Goal: Task Accomplishment & Management: Manage account settings

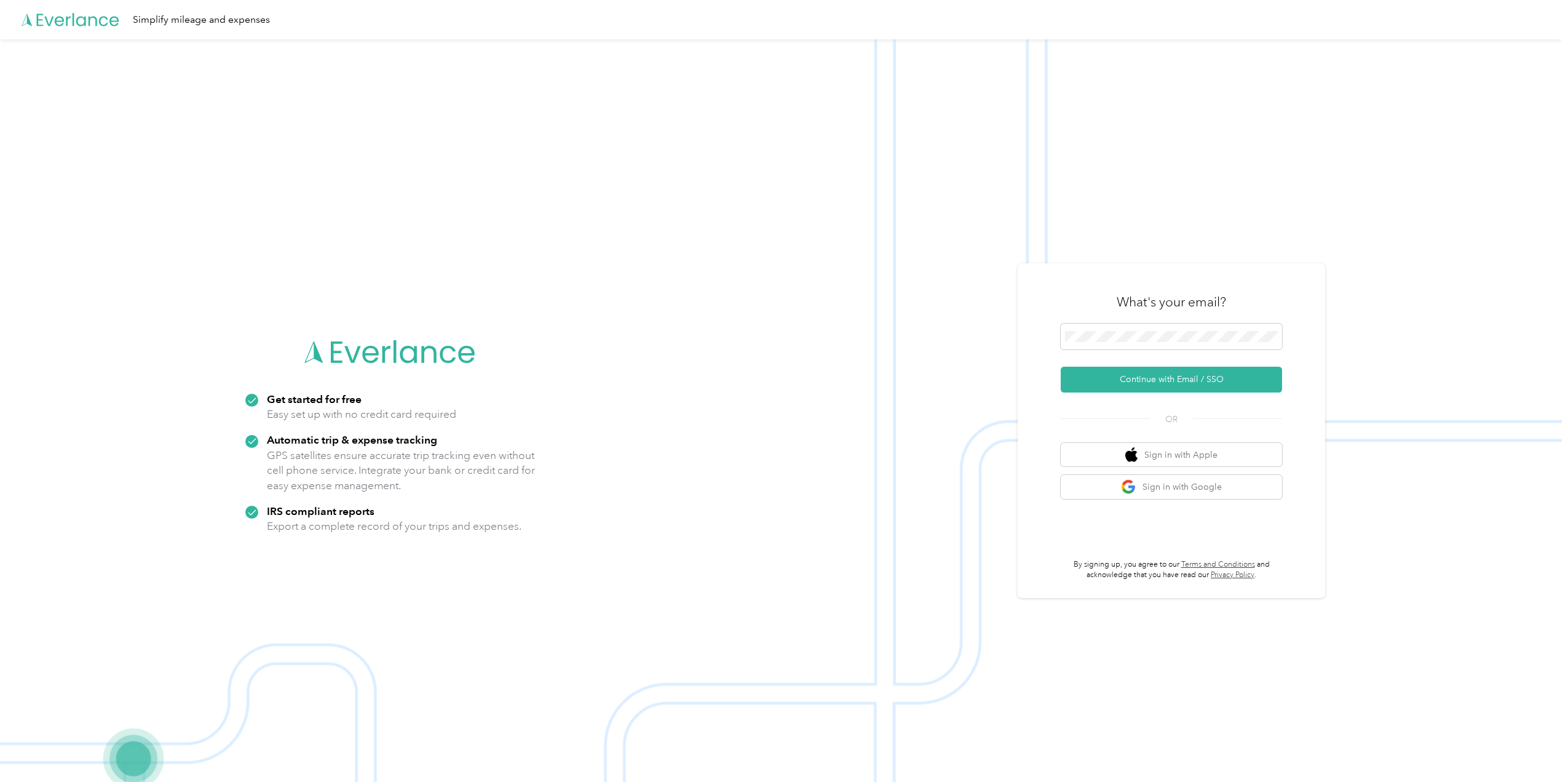
click at [1162, 376] on button "Continue with Email / SSO" at bounding box center [1171, 380] width 221 height 26
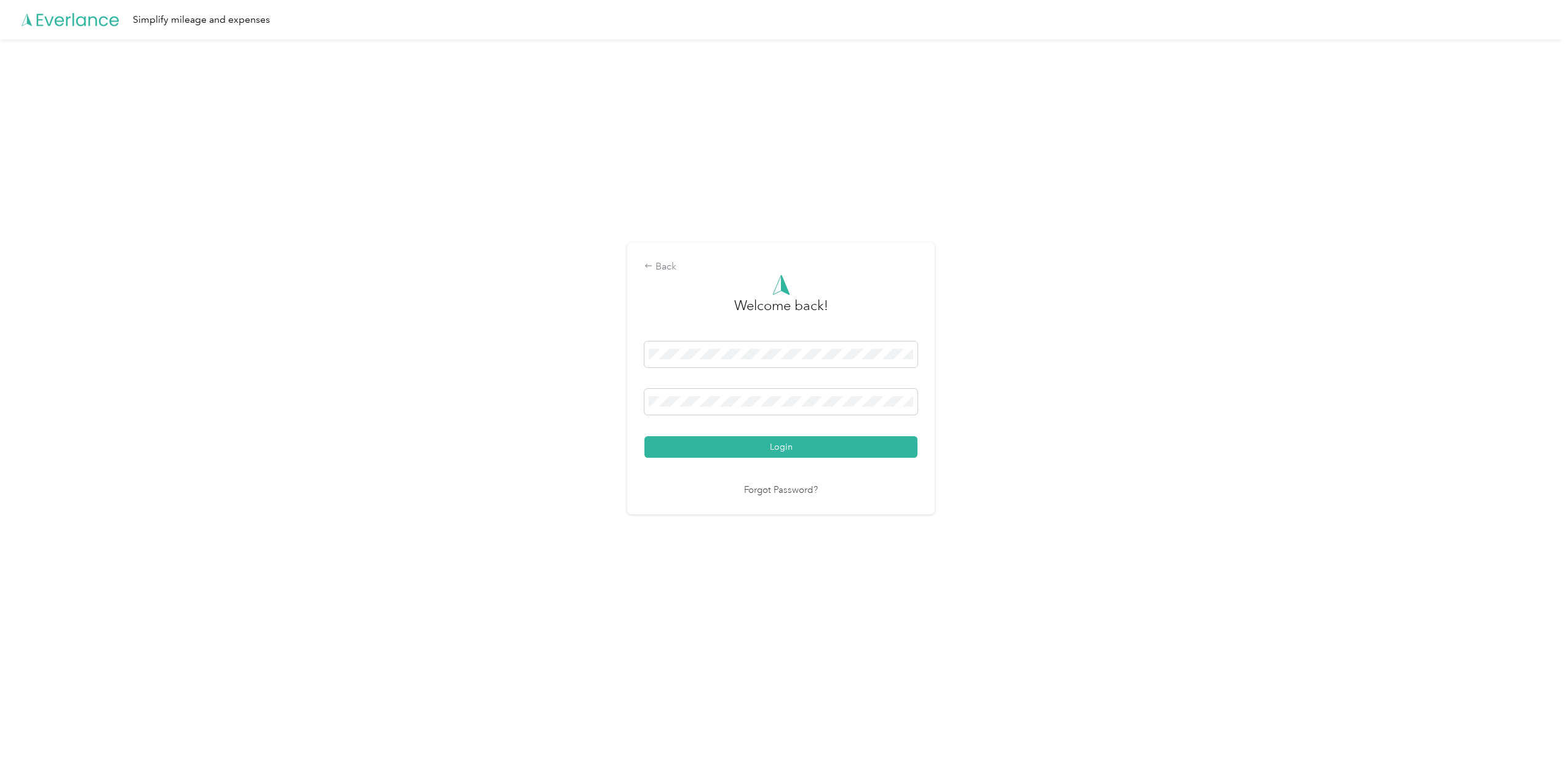
click at [785, 446] on button "Login" at bounding box center [781, 447] width 273 height 22
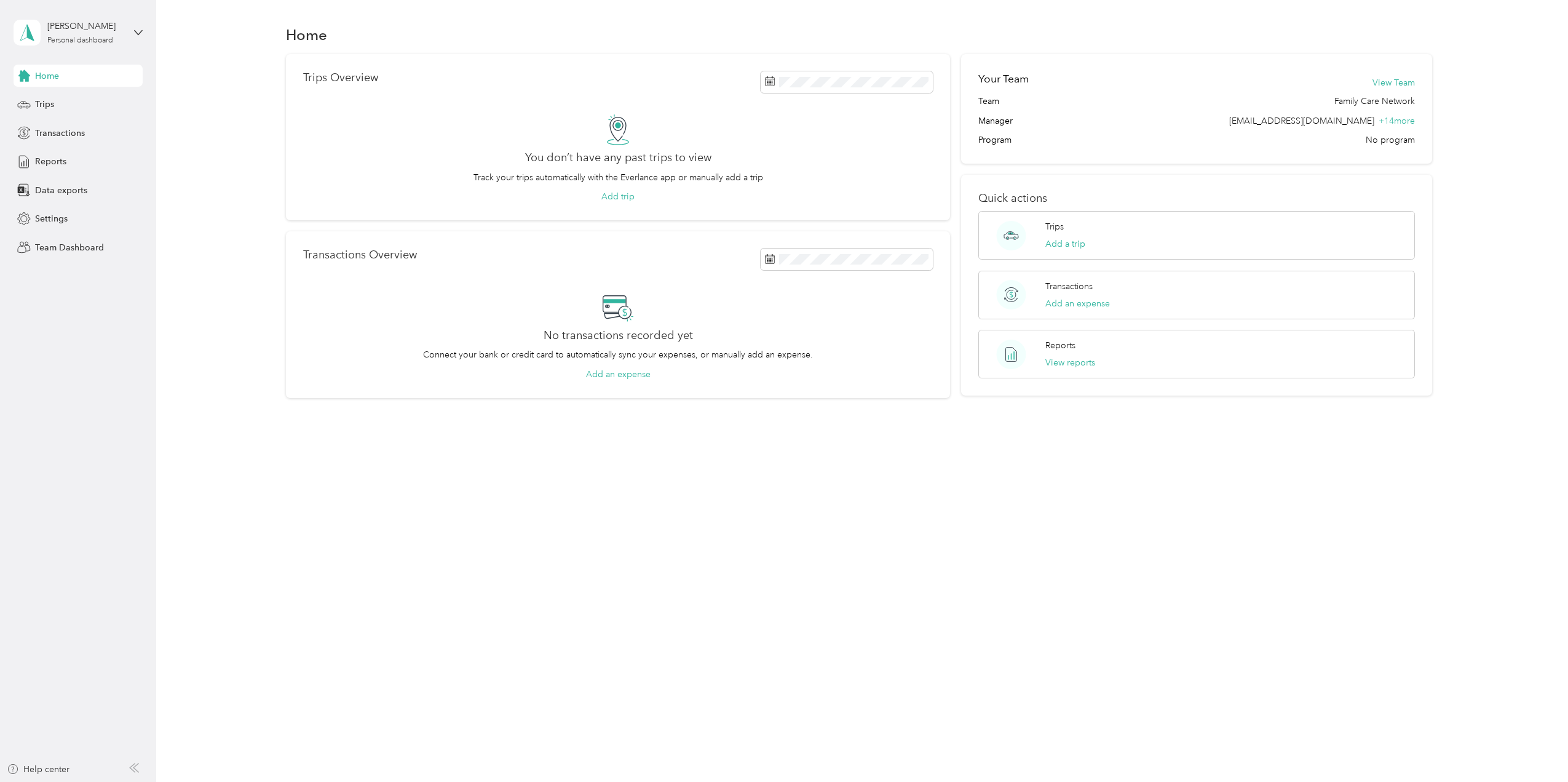
click at [47, 248] on span "Team Dashboard" at bounding box center [69, 248] width 69 height 13
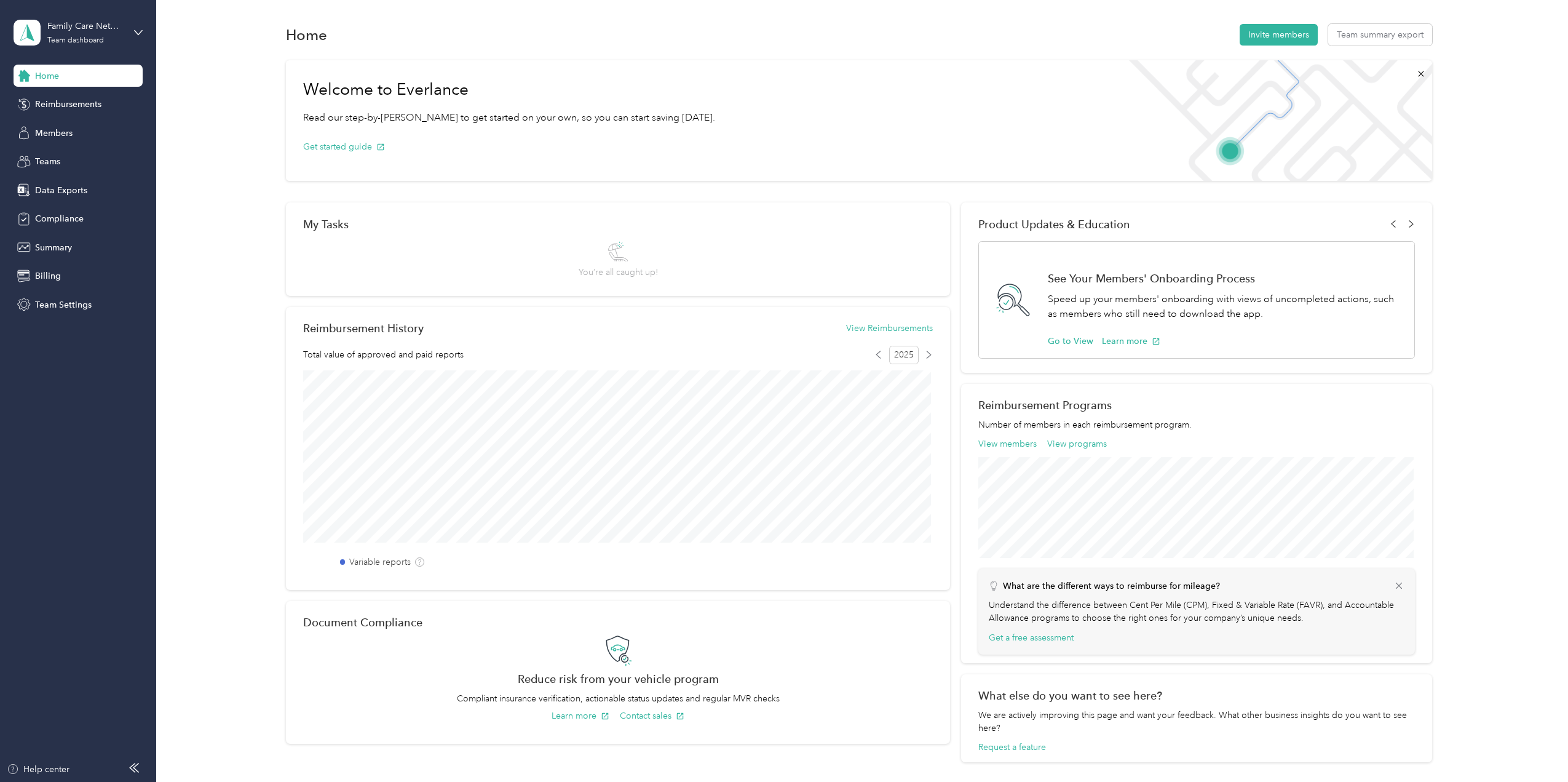
click at [68, 100] on span "Reimbursements" at bounding box center [68, 105] width 66 height 13
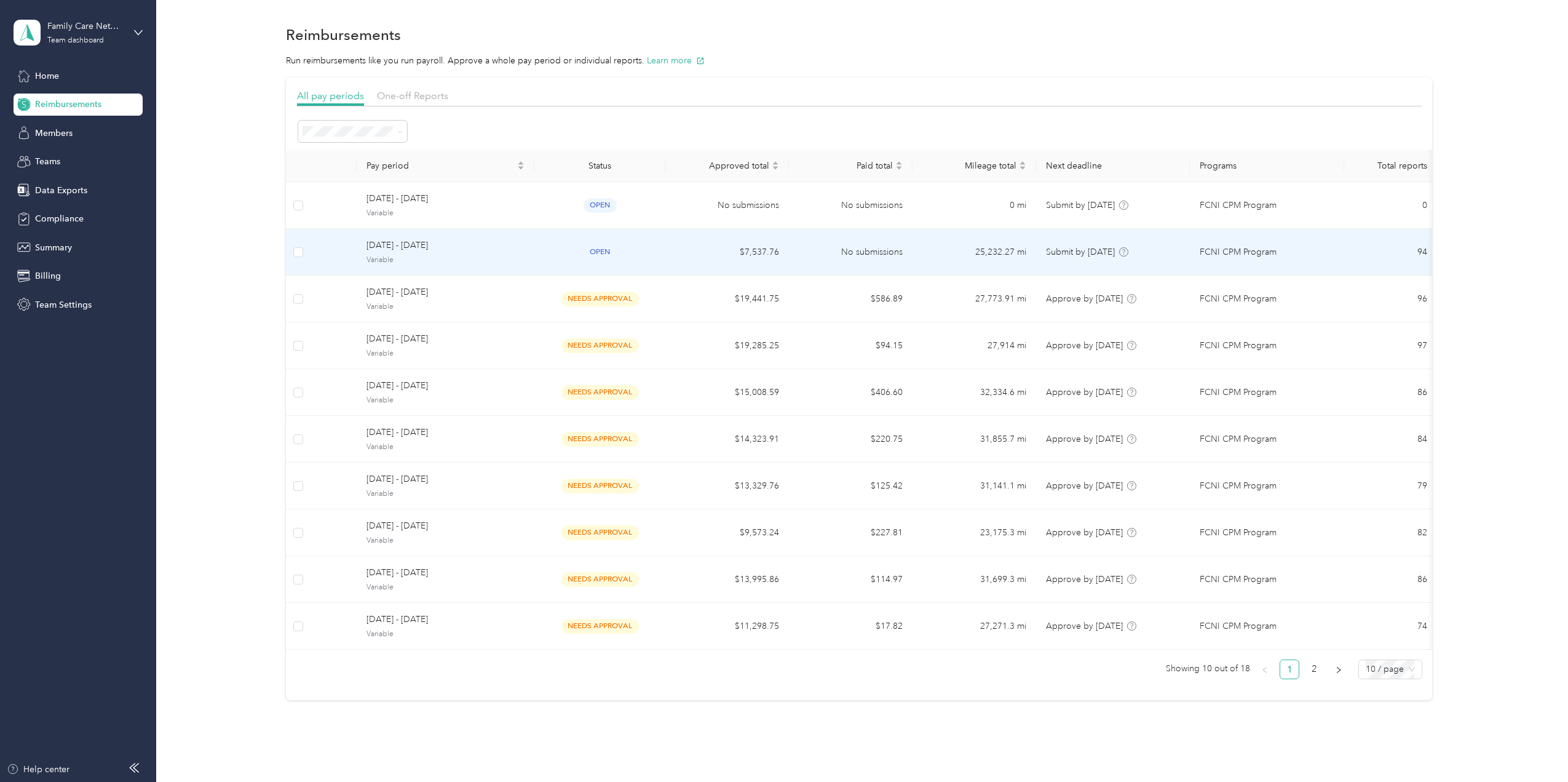
click at [405, 241] on span "[DATE] - [DATE]" at bounding box center [446, 245] width 158 height 14
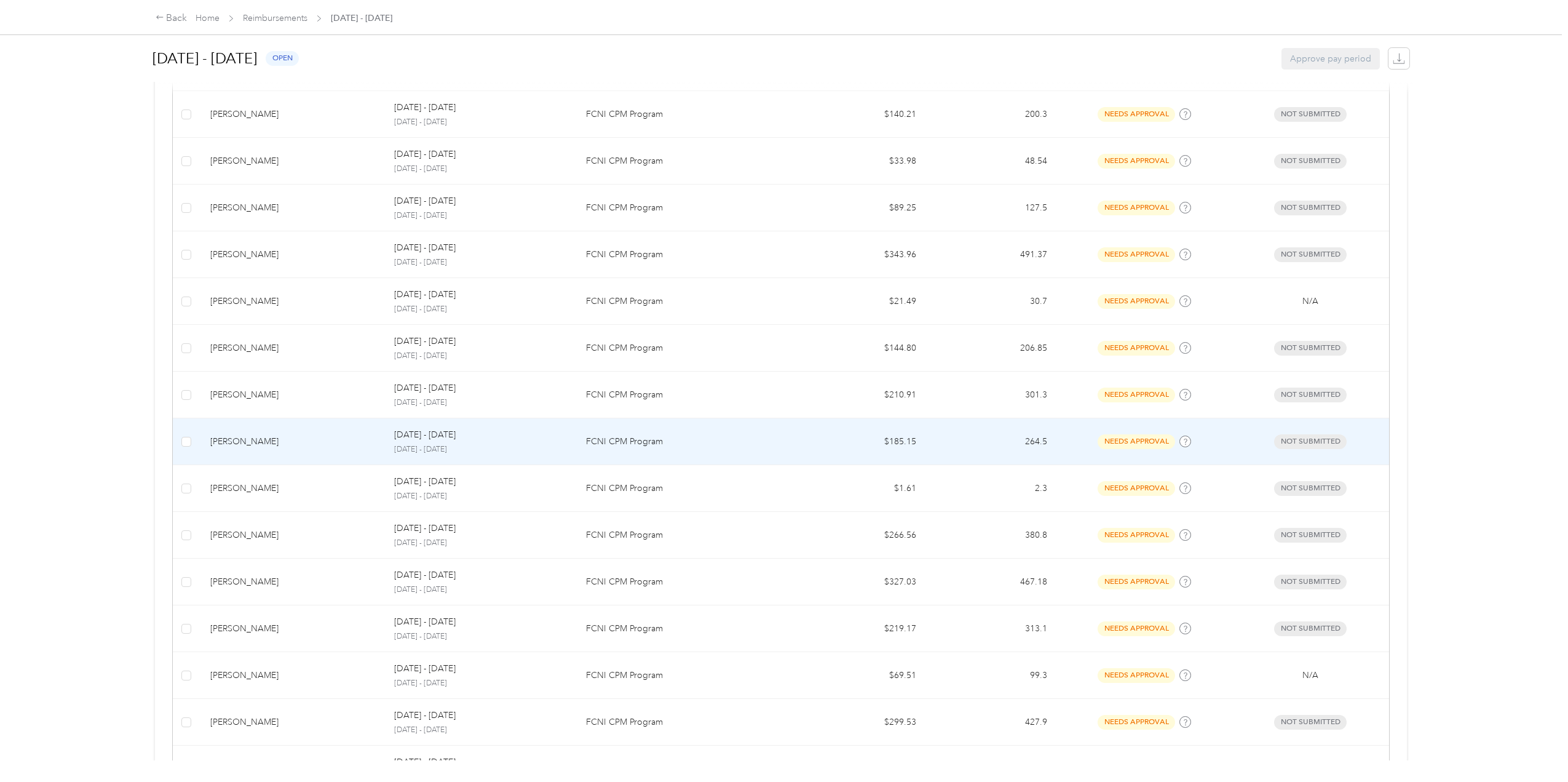
scroll to position [492, 0]
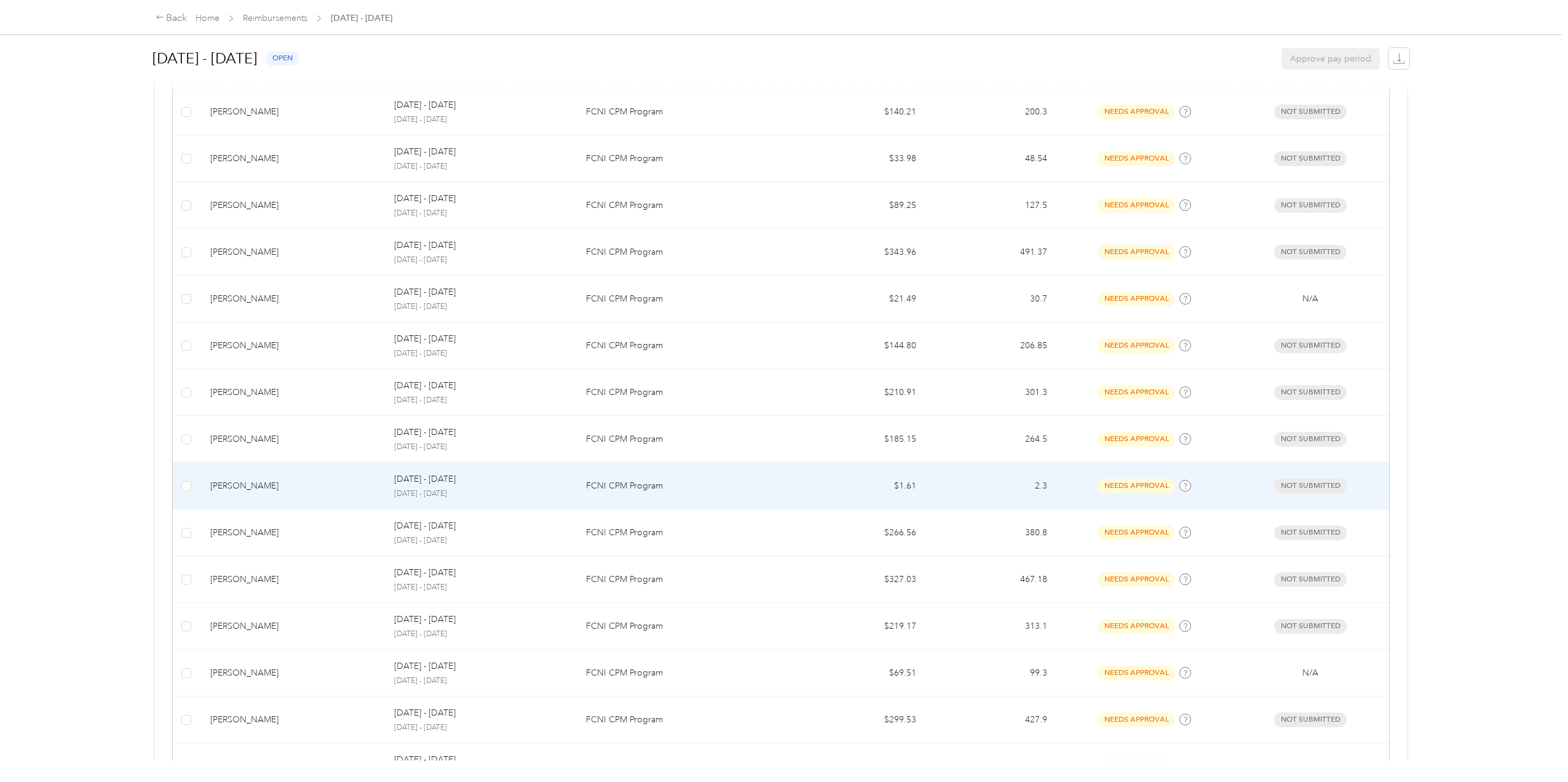
click at [240, 484] on div "[PERSON_NAME]" at bounding box center [293, 486] width 164 height 14
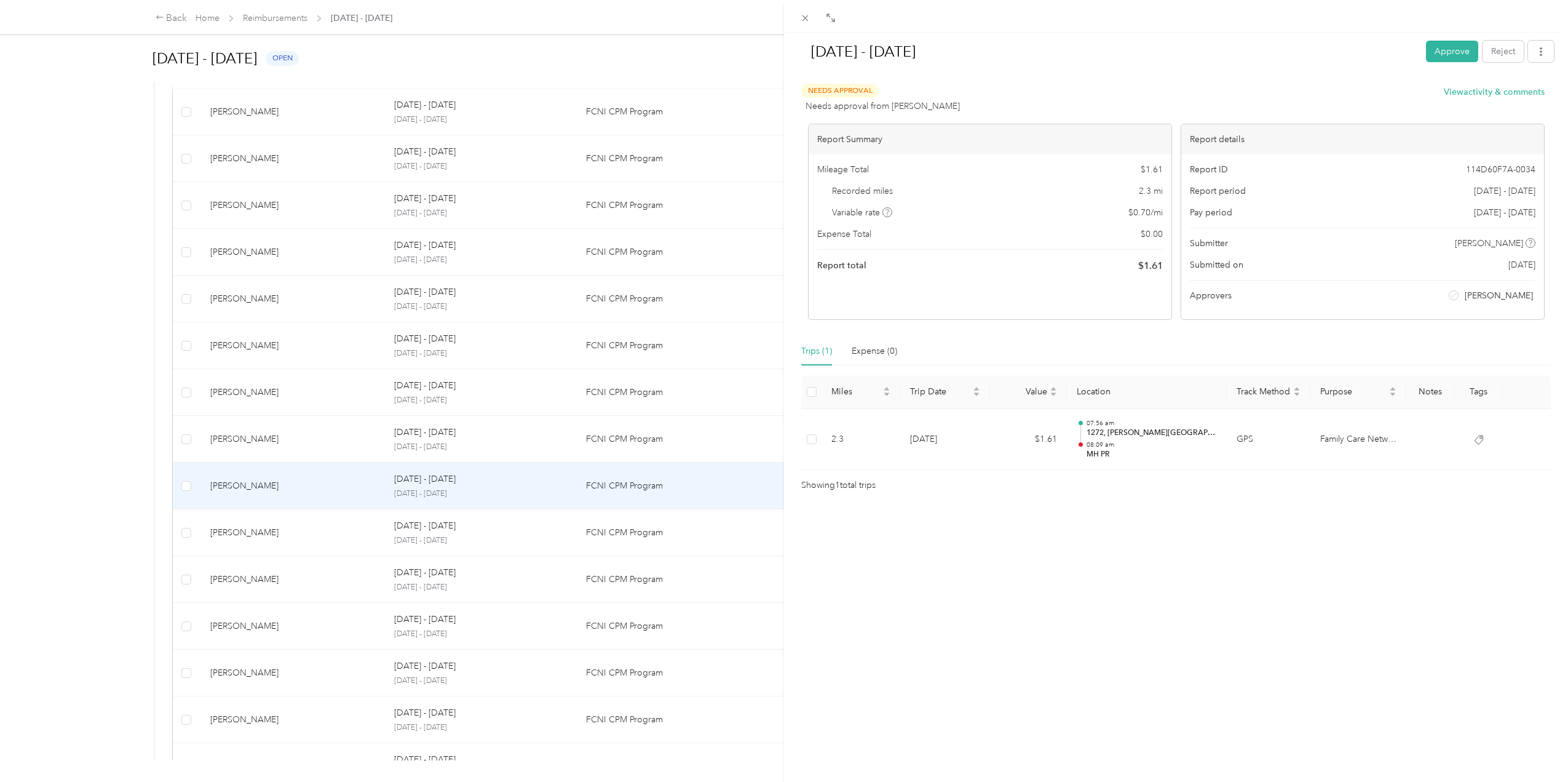
click at [232, 531] on div "[DATE] - [DATE] Approve Reject Needs Approval Needs approval from [PERSON_NAME]…" at bounding box center [784, 391] width 1568 height 782
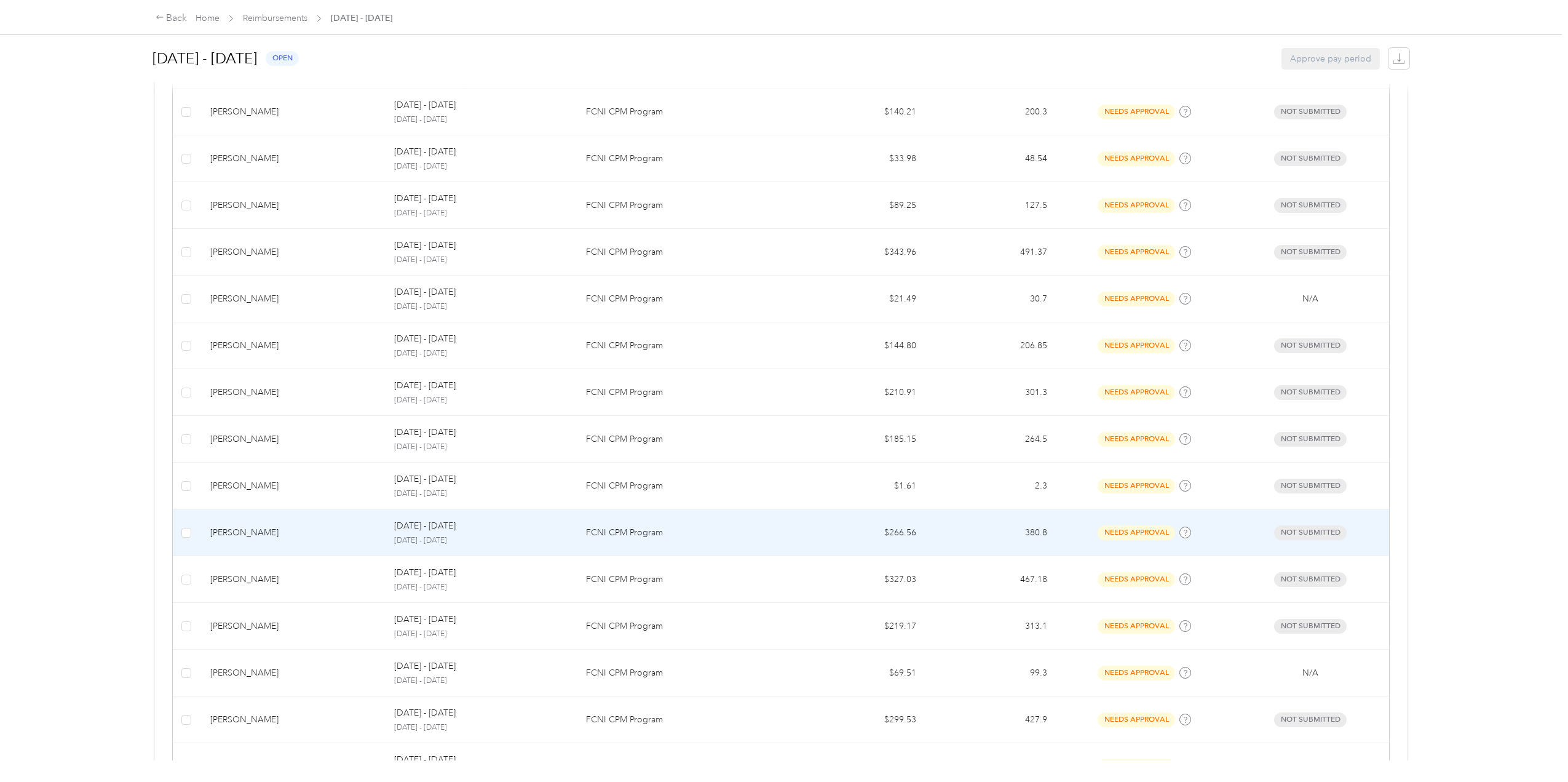
click at [232, 529] on div "[PERSON_NAME]" at bounding box center [293, 532] width 164 height 14
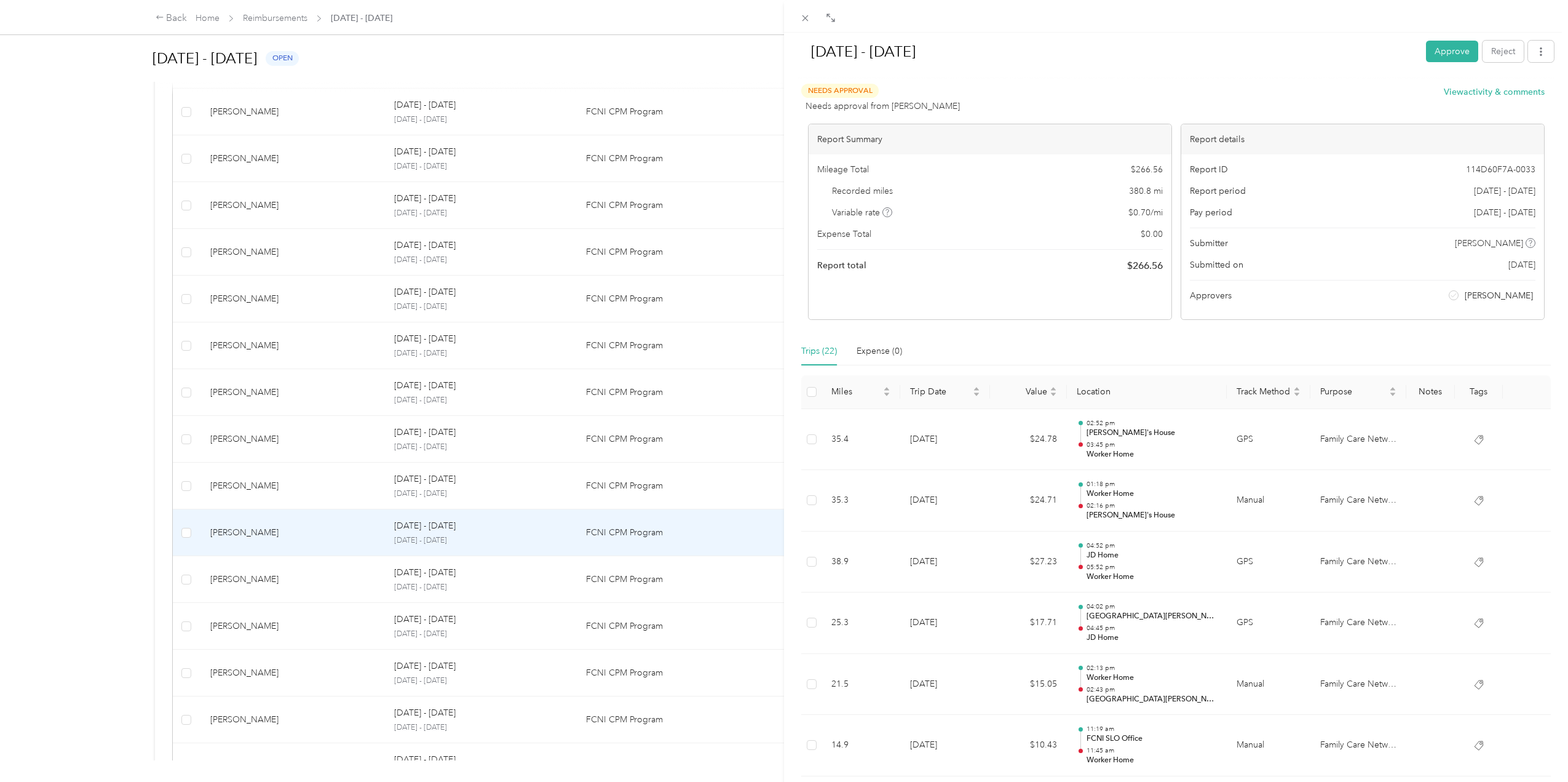
click at [1437, 50] on button "Approve" at bounding box center [1452, 52] width 52 height 22
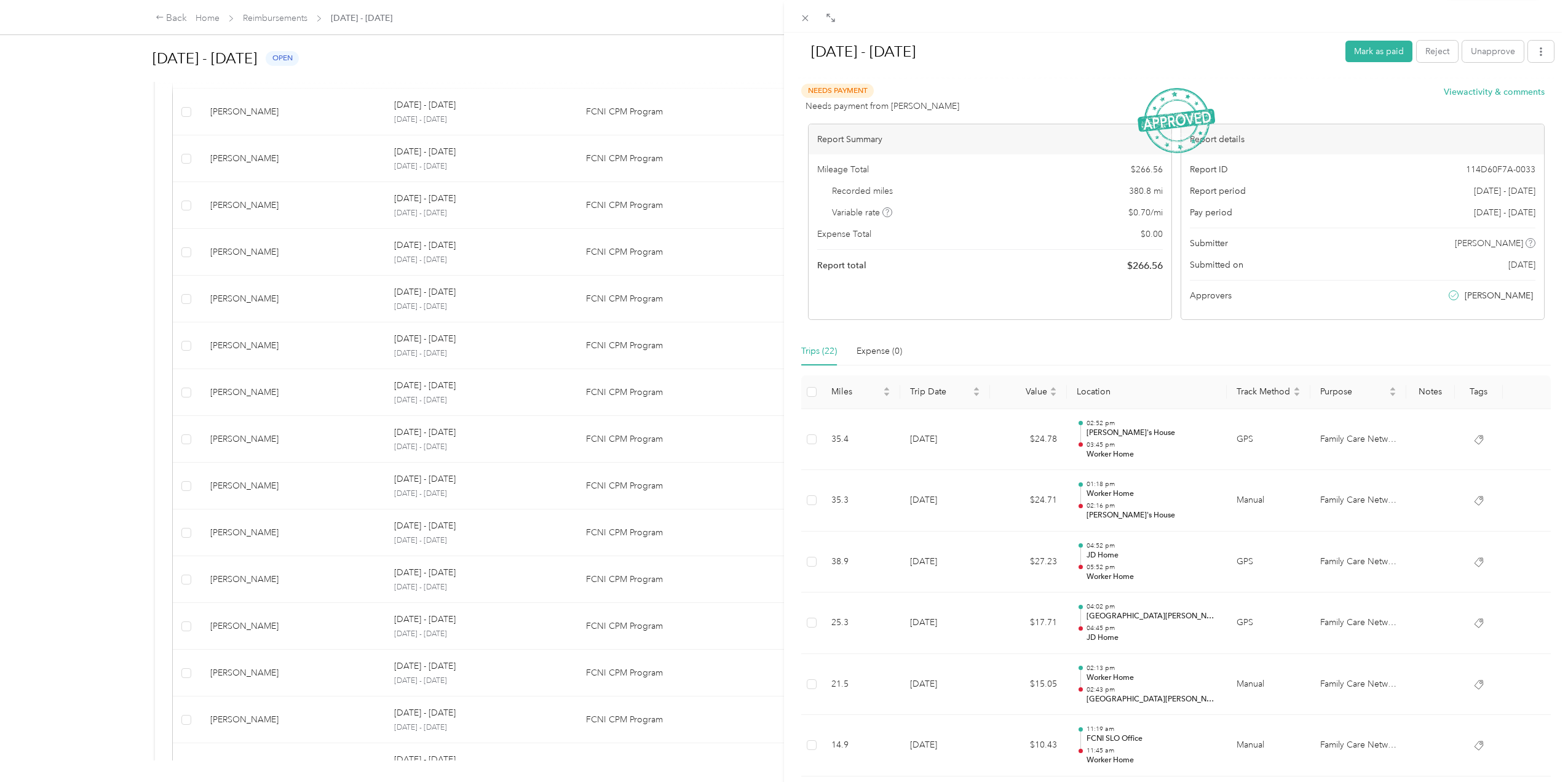
click at [253, 488] on div "[DATE] - [DATE] Mark as paid Reject Unapprove Needs Payment Needs payment from …" at bounding box center [784, 391] width 1568 height 782
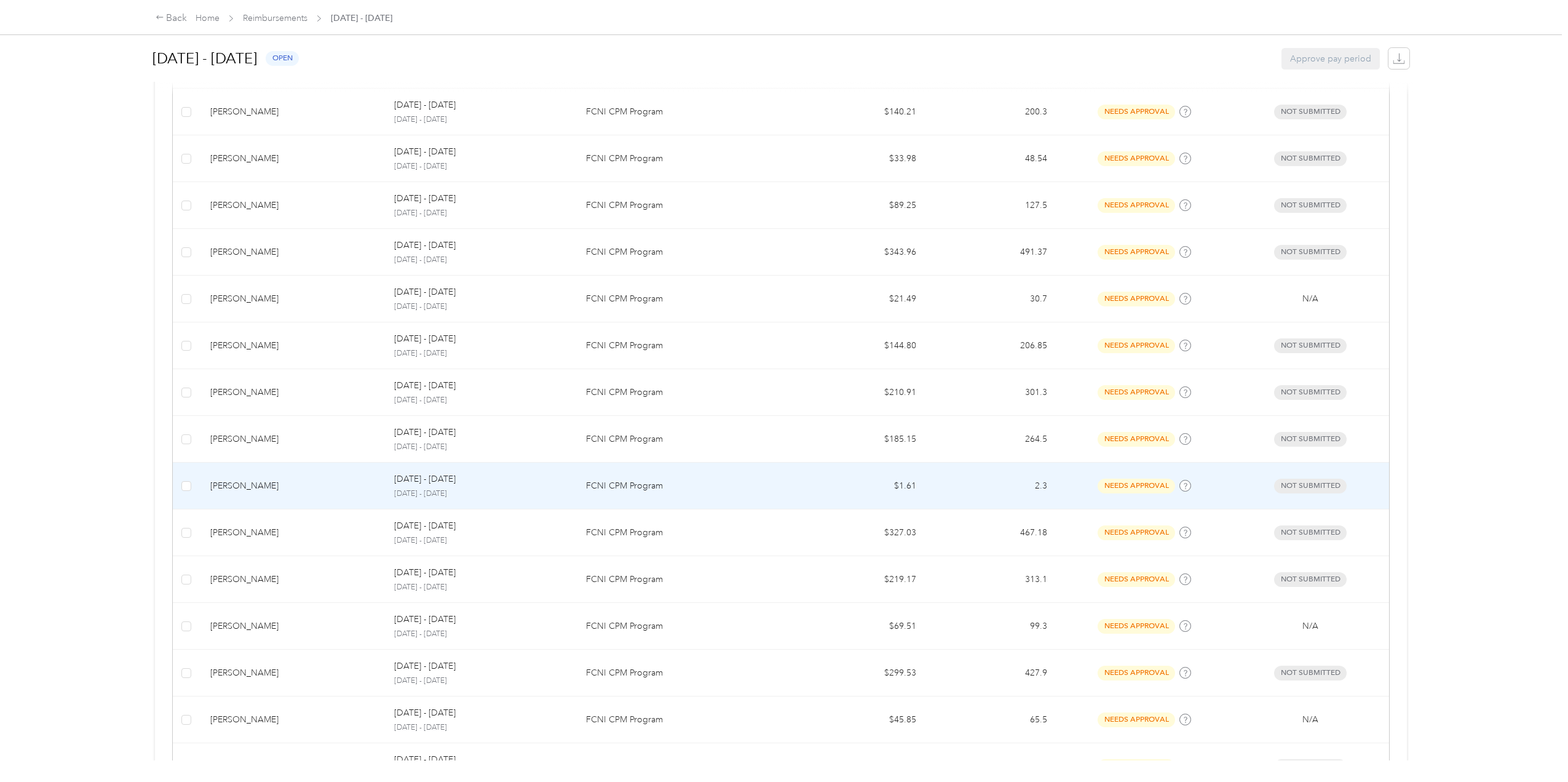
click at [240, 483] on div "[PERSON_NAME]" at bounding box center [293, 486] width 164 height 14
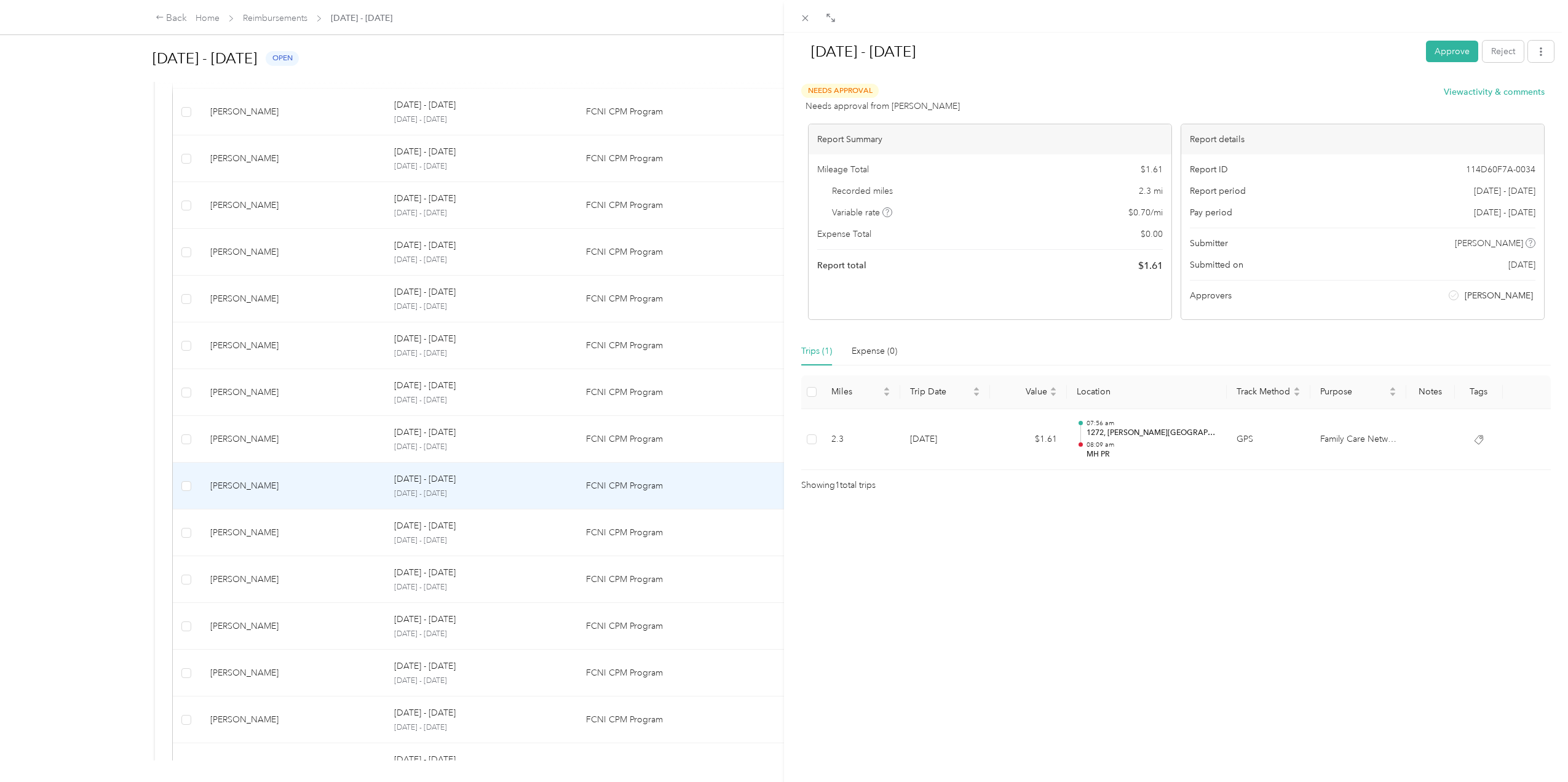
click at [1432, 43] on button "Approve" at bounding box center [1452, 52] width 52 height 22
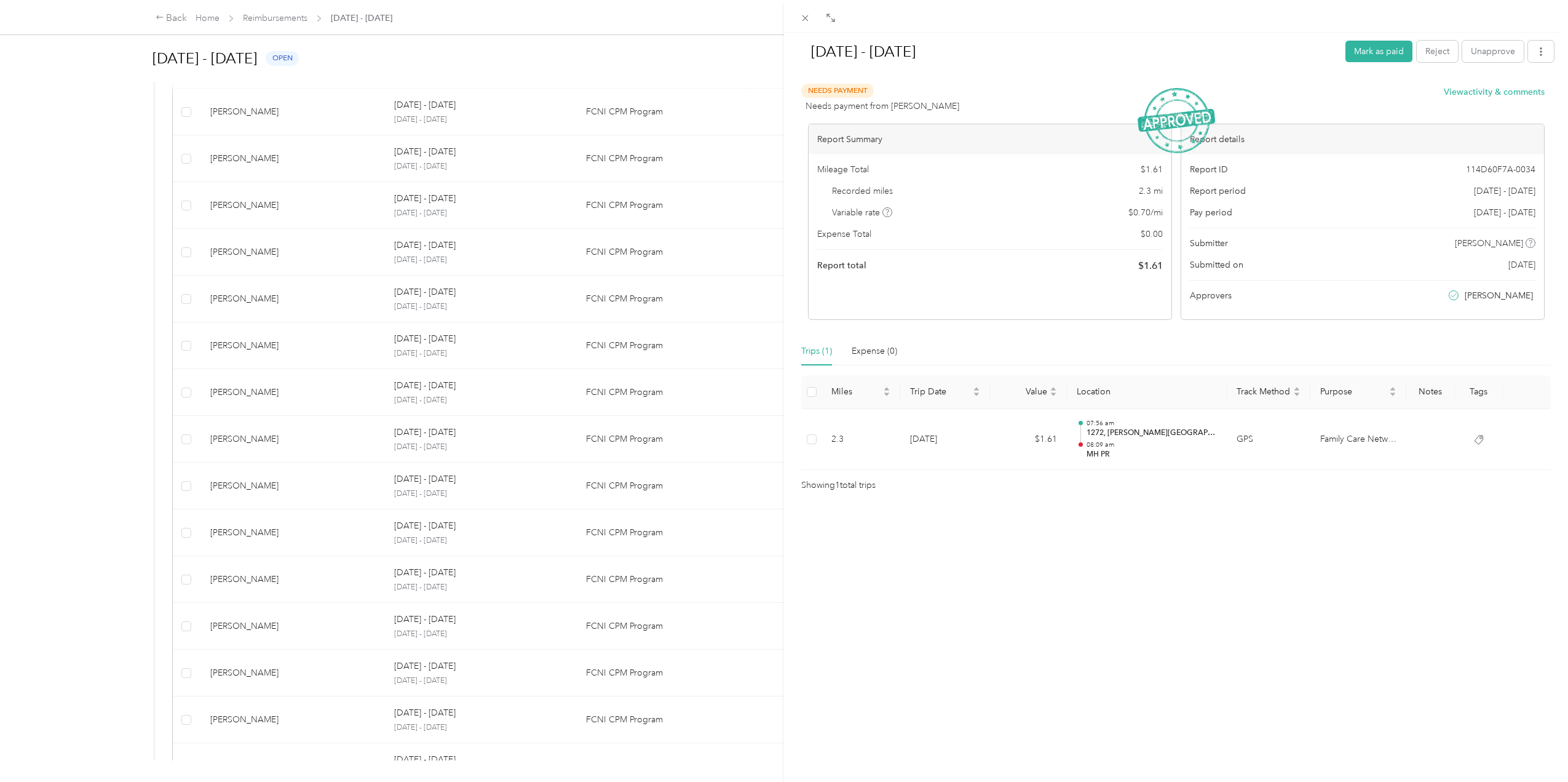
click at [112, 529] on div "[DATE] - [DATE] Mark as paid Reject Unapprove Needs Payment Needs payment from …" at bounding box center [784, 391] width 1568 height 782
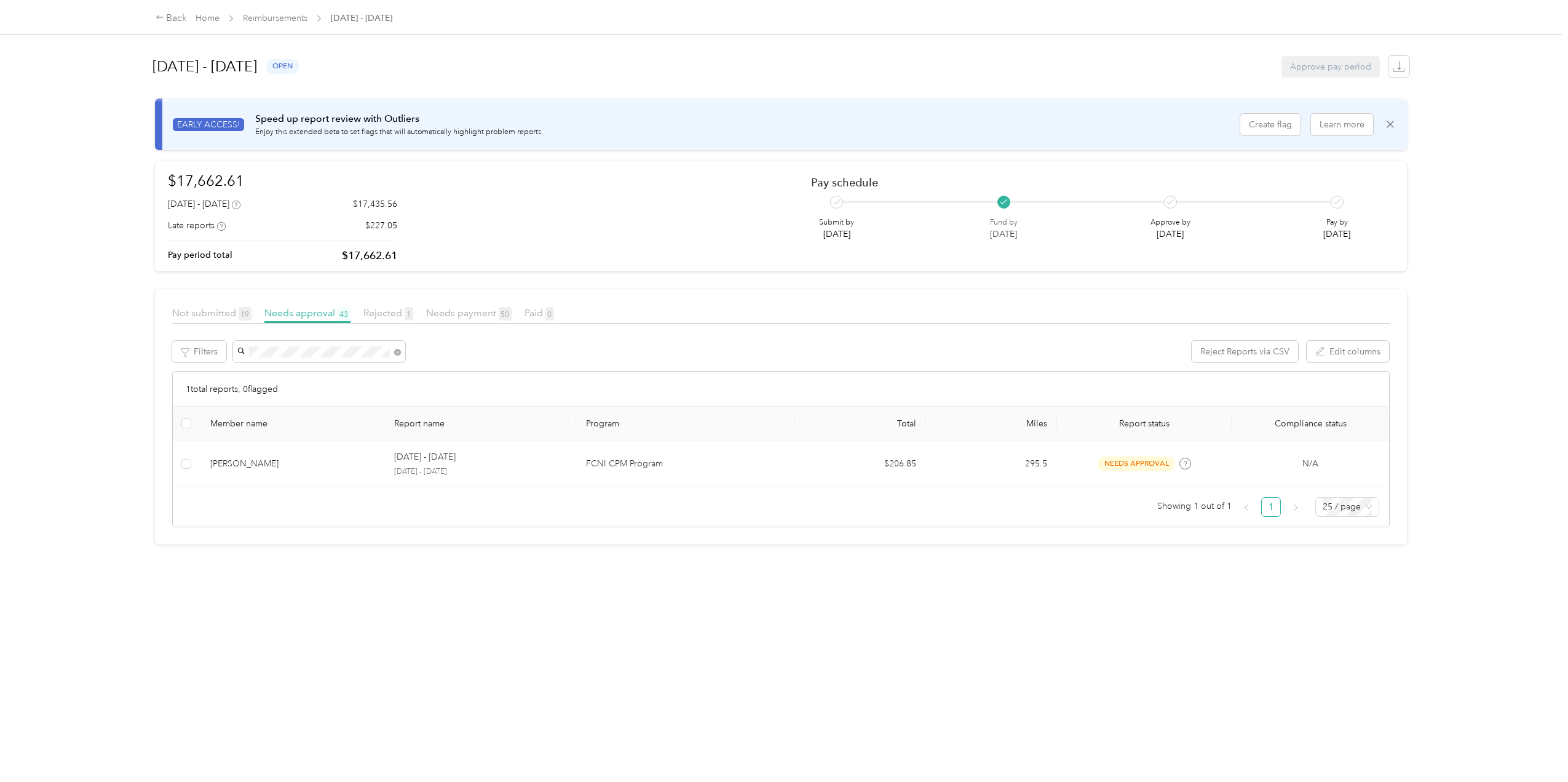
click at [273, 415] on span "[PERSON_NAME]" at bounding box center [276, 416] width 68 height 10
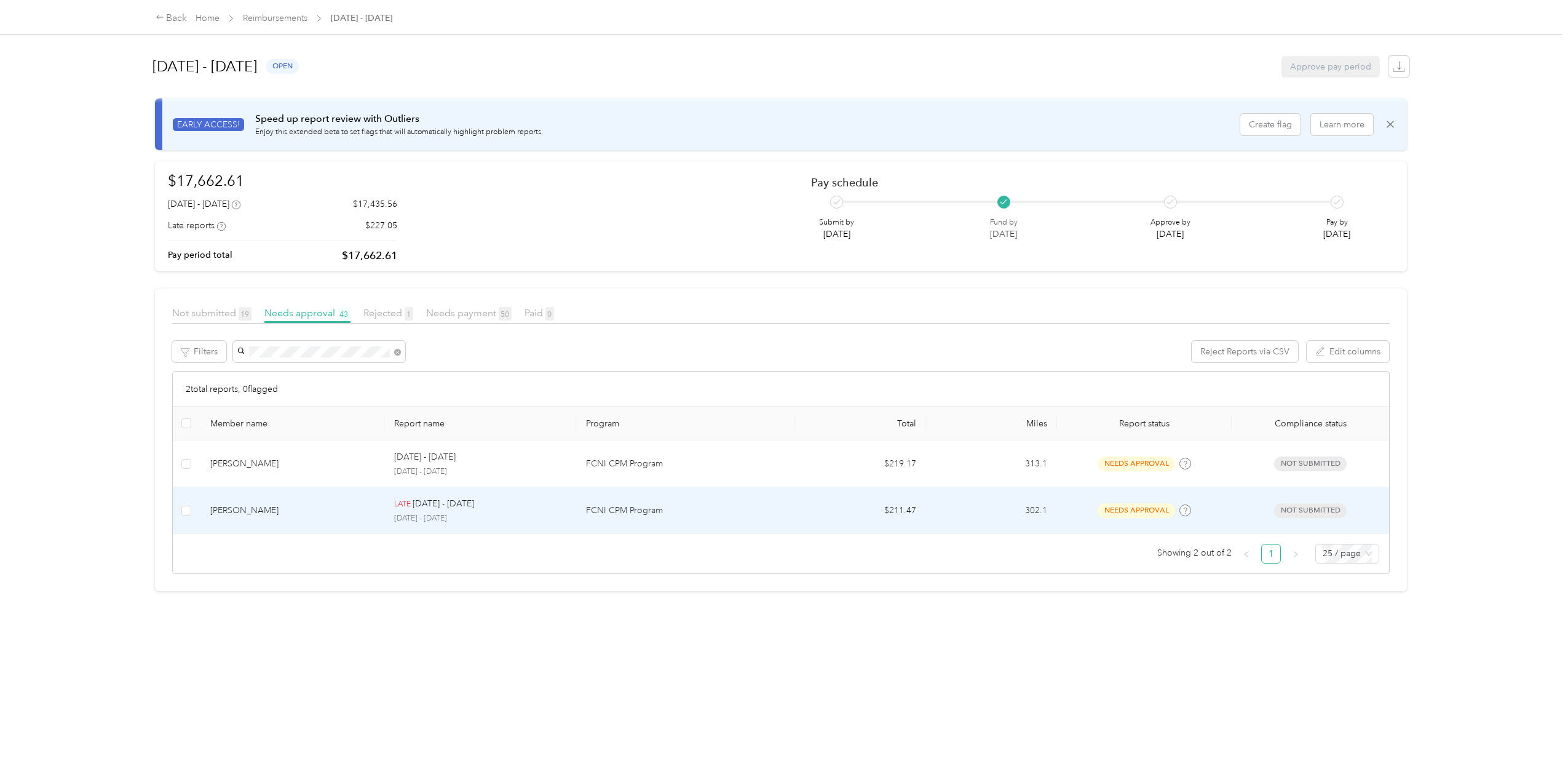
click at [237, 507] on div "[PERSON_NAME]" at bounding box center [293, 510] width 164 height 14
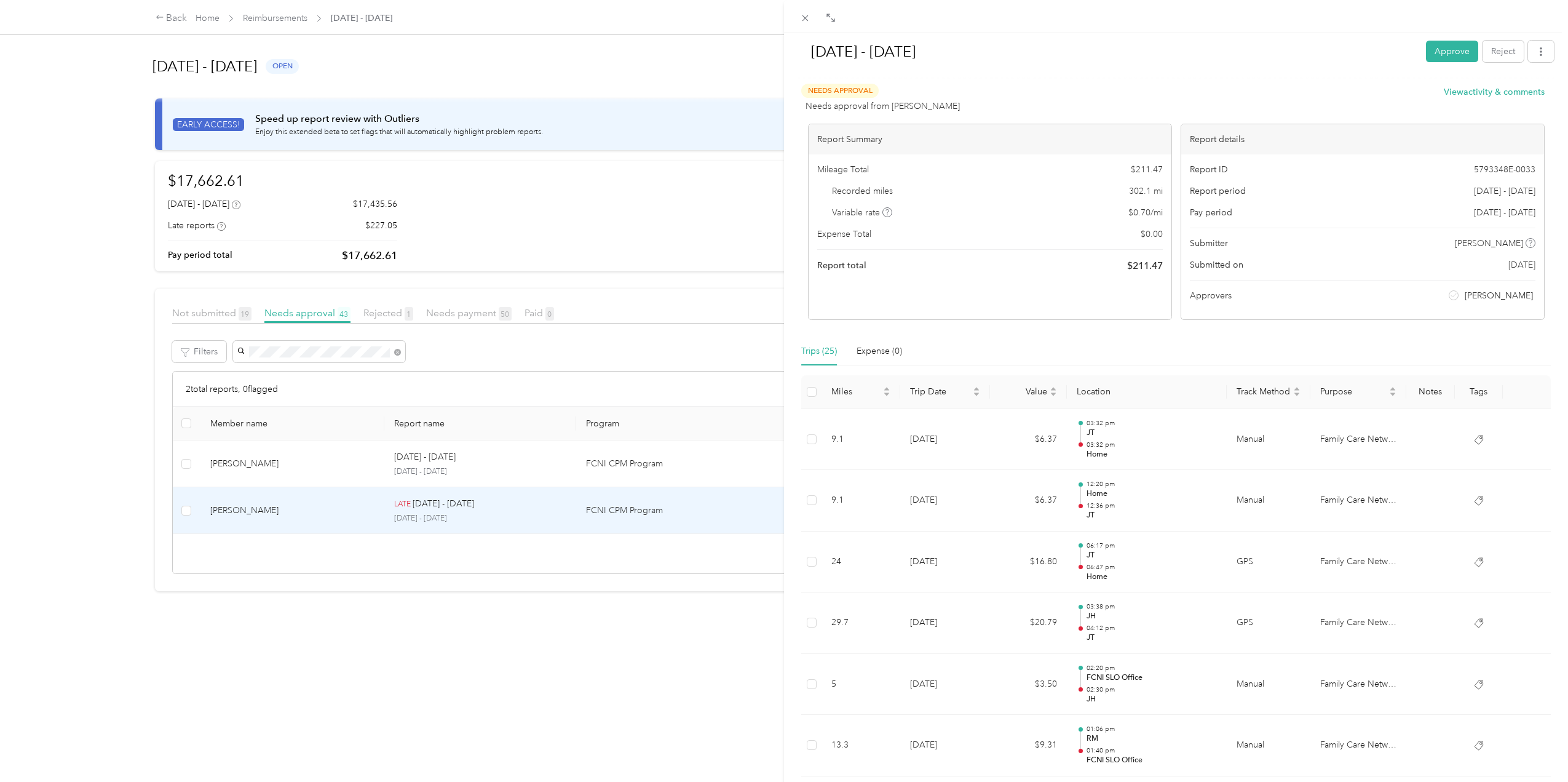
click at [1447, 53] on button "Approve" at bounding box center [1452, 52] width 52 height 22
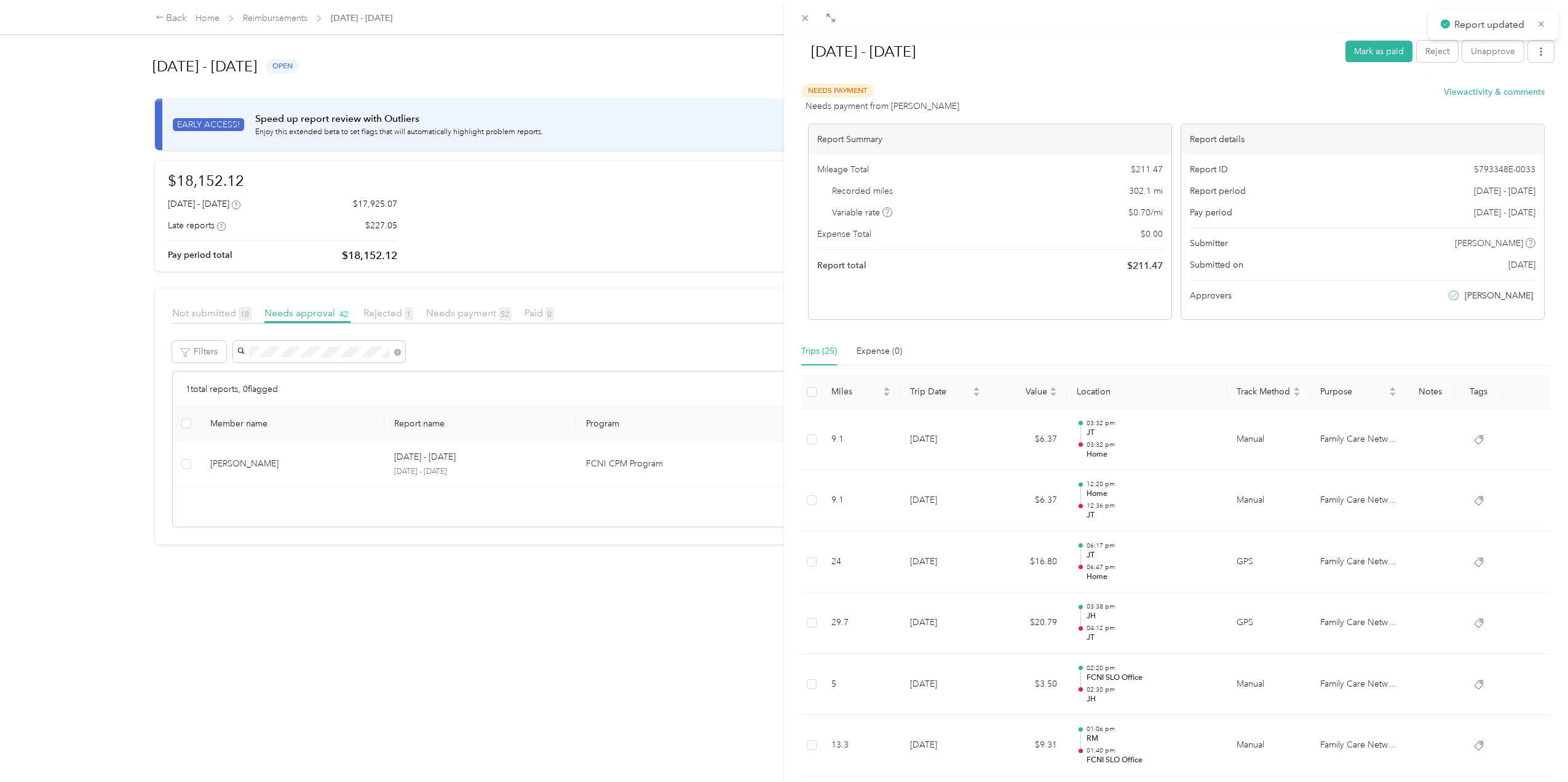
click at [237, 460] on div "[DATE] - [DATE] [PERSON_NAME] as paid Reject Unapprove Needs Payment Needs paym…" at bounding box center [784, 391] width 1568 height 782
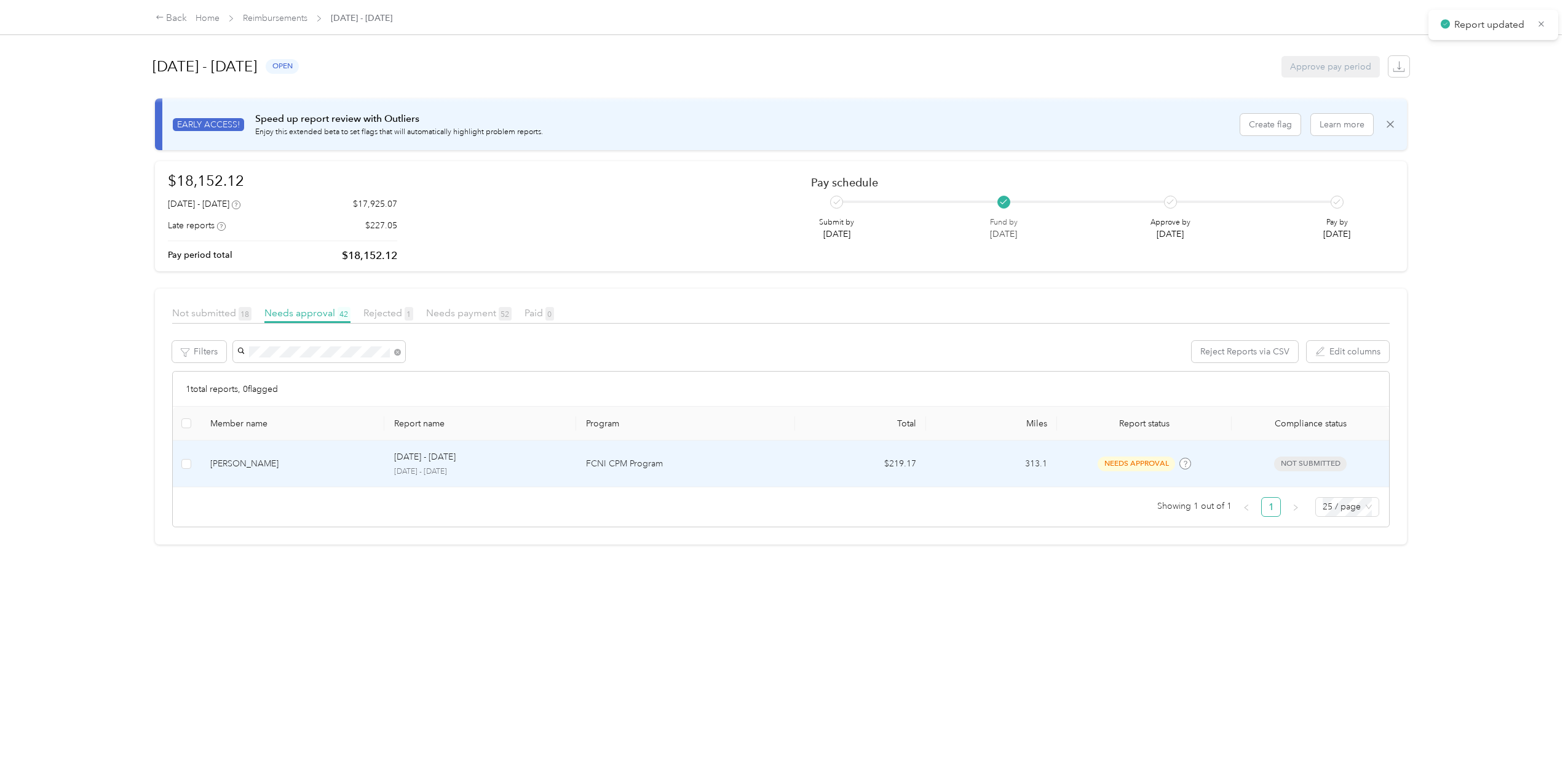
click at [237, 463] on div "[PERSON_NAME]" at bounding box center [293, 463] width 164 height 14
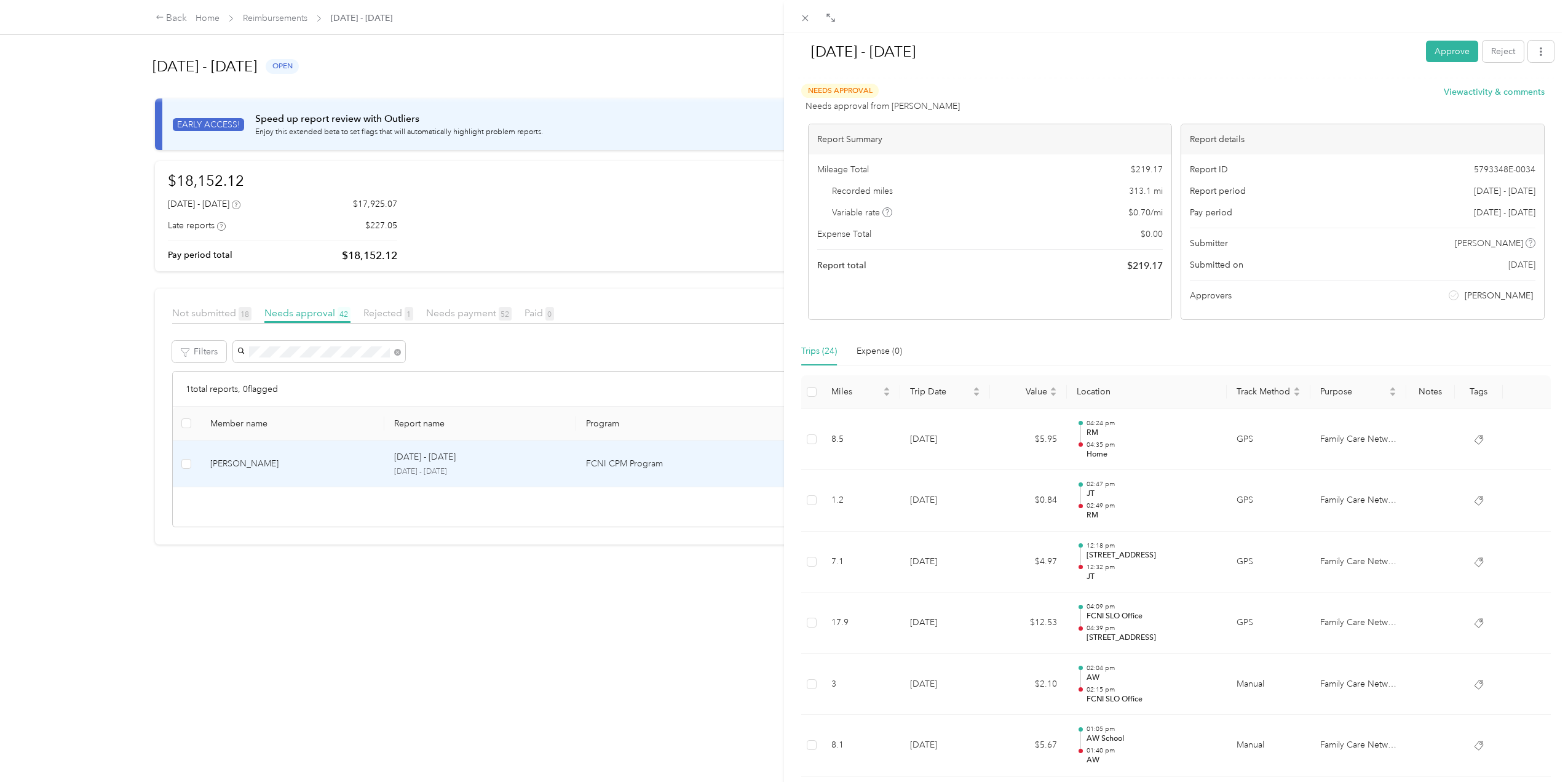
click at [1437, 50] on button "Approve" at bounding box center [1452, 52] width 52 height 22
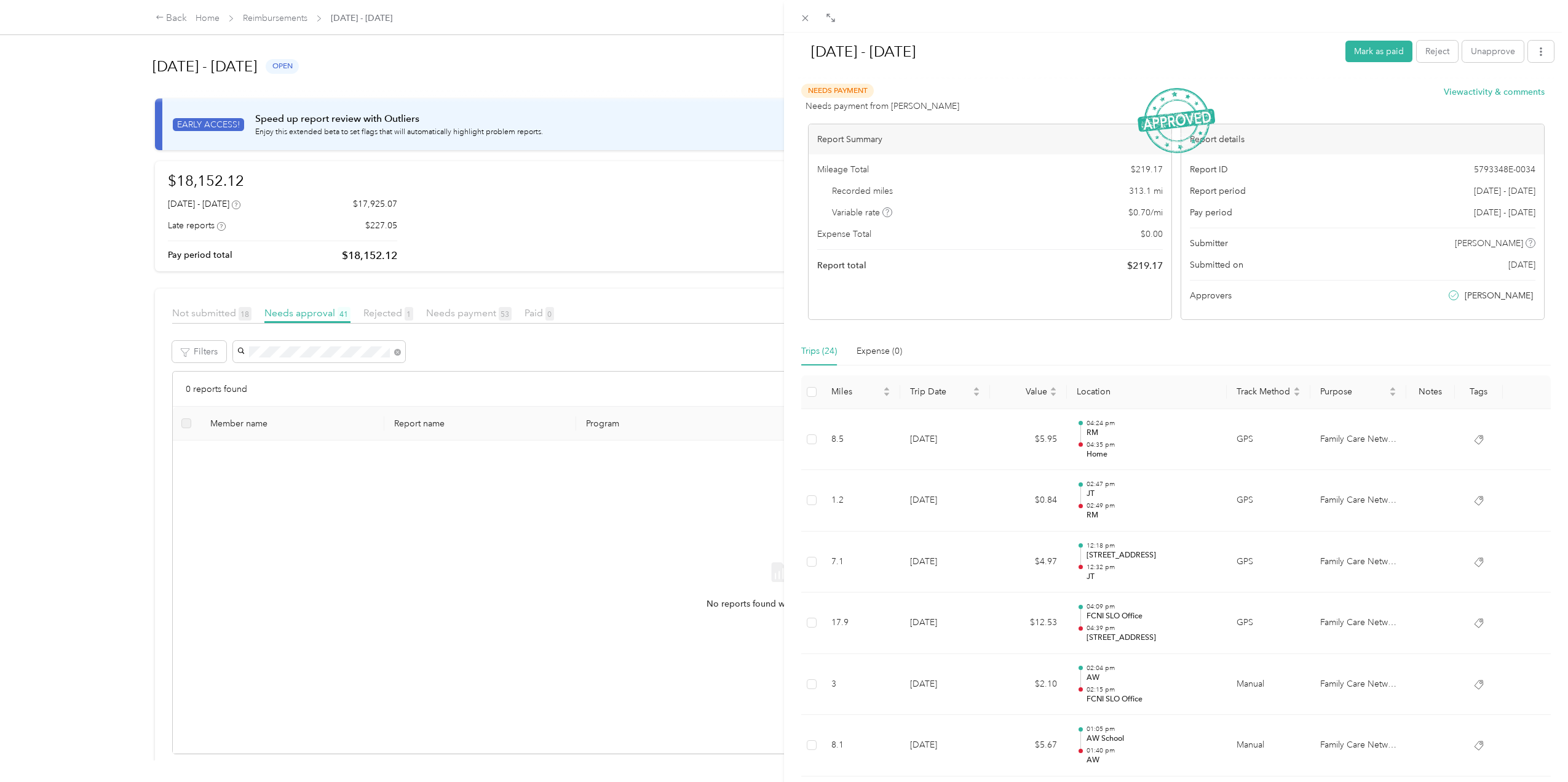
click at [398, 355] on div "[DATE] - [DATE] Mark as paid Reject Unapprove Needs Payment Needs payment from …" at bounding box center [784, 391] width 1568 height 782
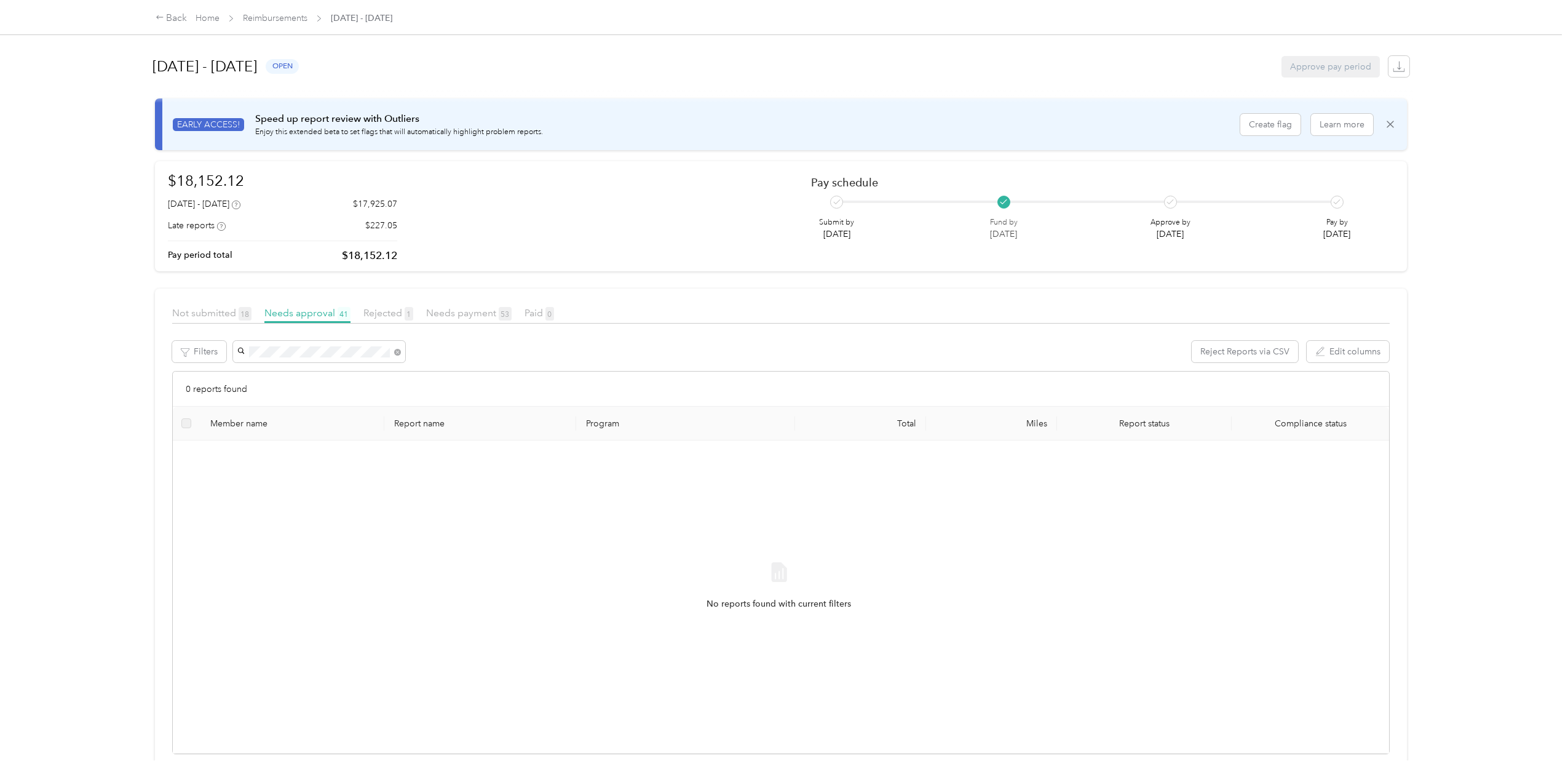
click at [393, 351] on span at bounding box center [395, 351] width 11 height 13
click at [395, 352] on icon at bounding box center [397, 351] width 7 height 7
click at [285, 420] on div "[PERSON_NAME]" at bounding box center [319, 418] width 155 height 13
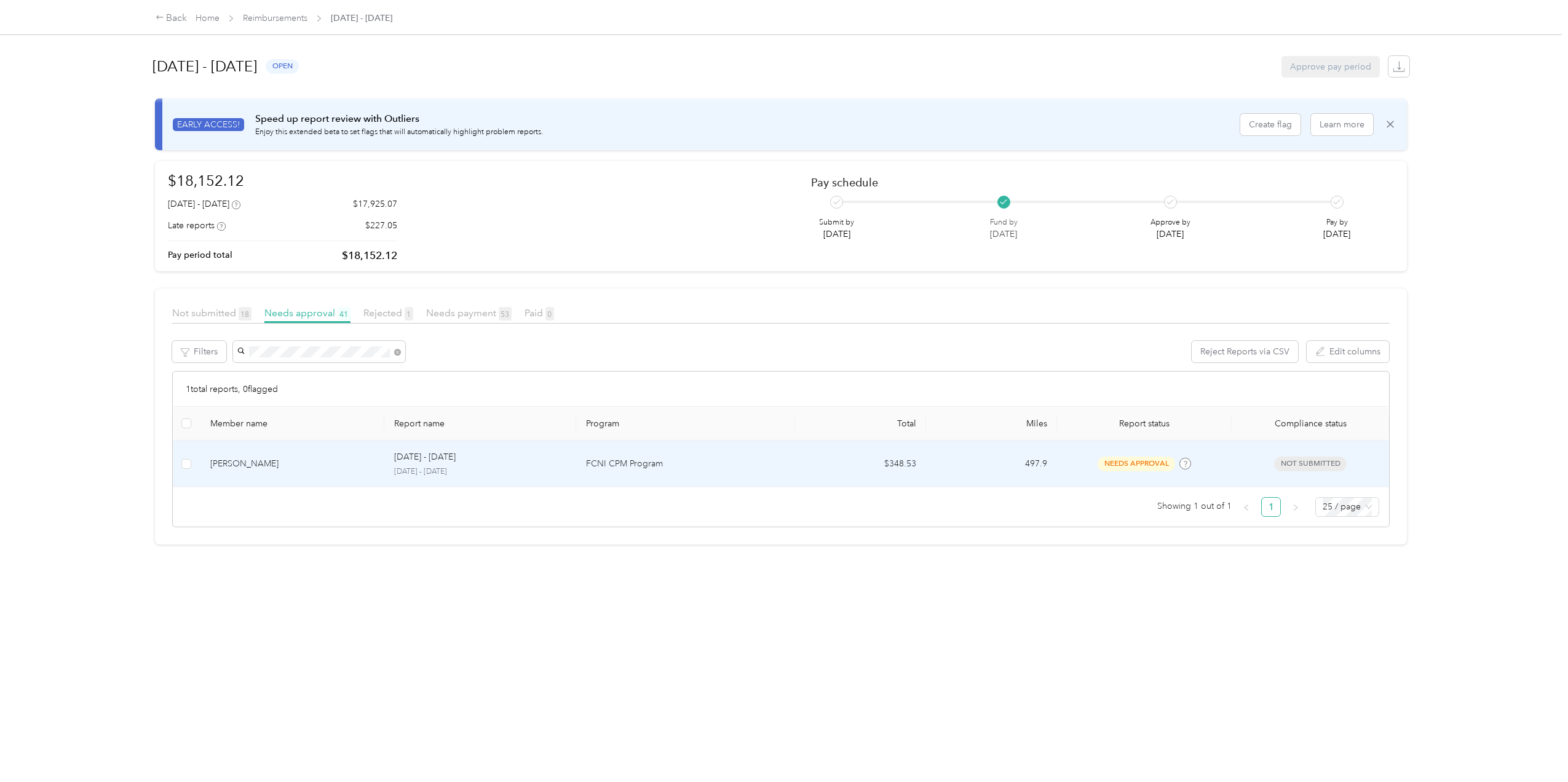
click at [219, 463] on div "[PERSON_NAME]" at bounding box center [293, 463] width 164 height 14
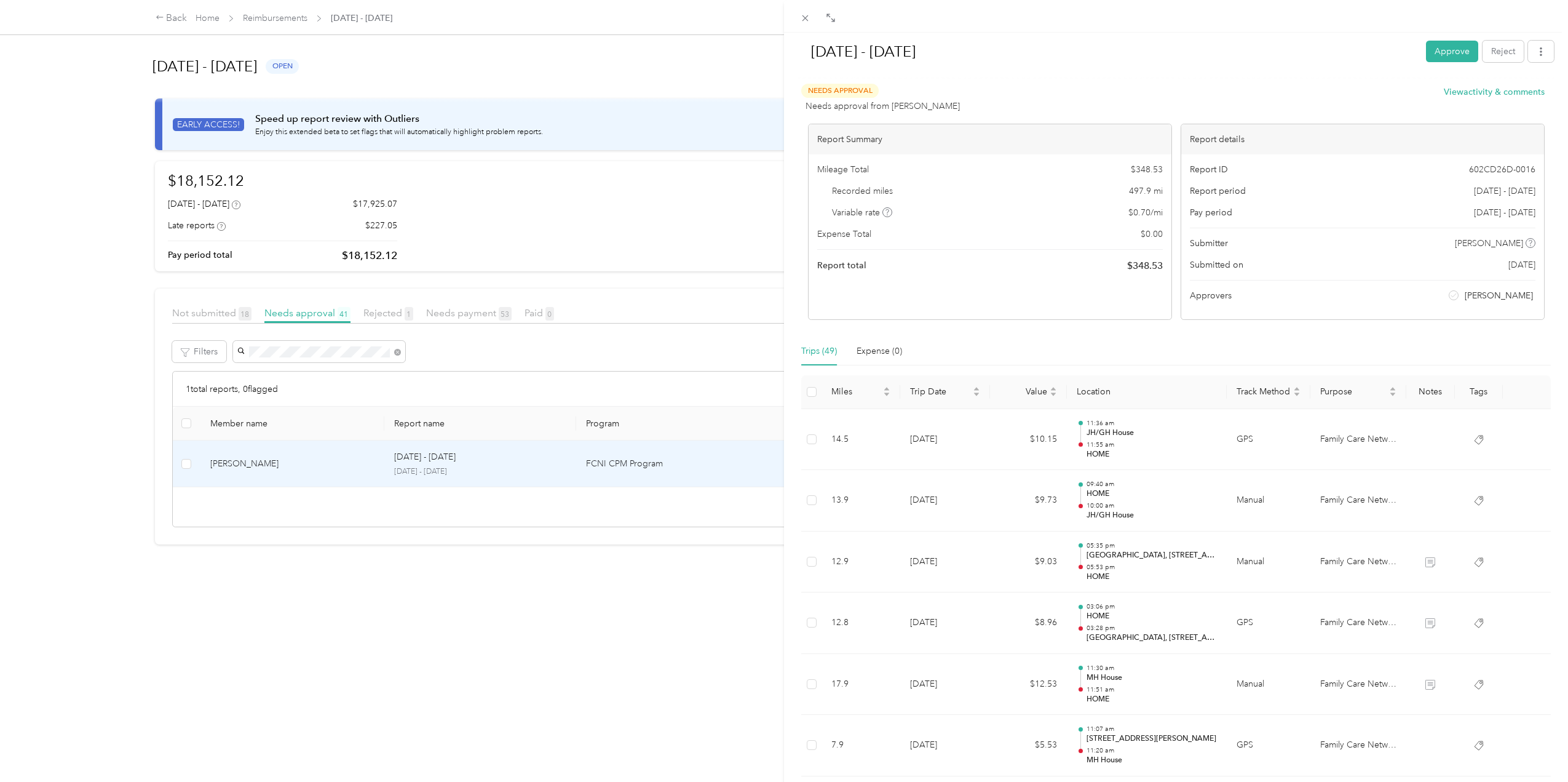
click at [1439, 53] on button "Approve" at bounding box center [1452, 52] width 52 height 22
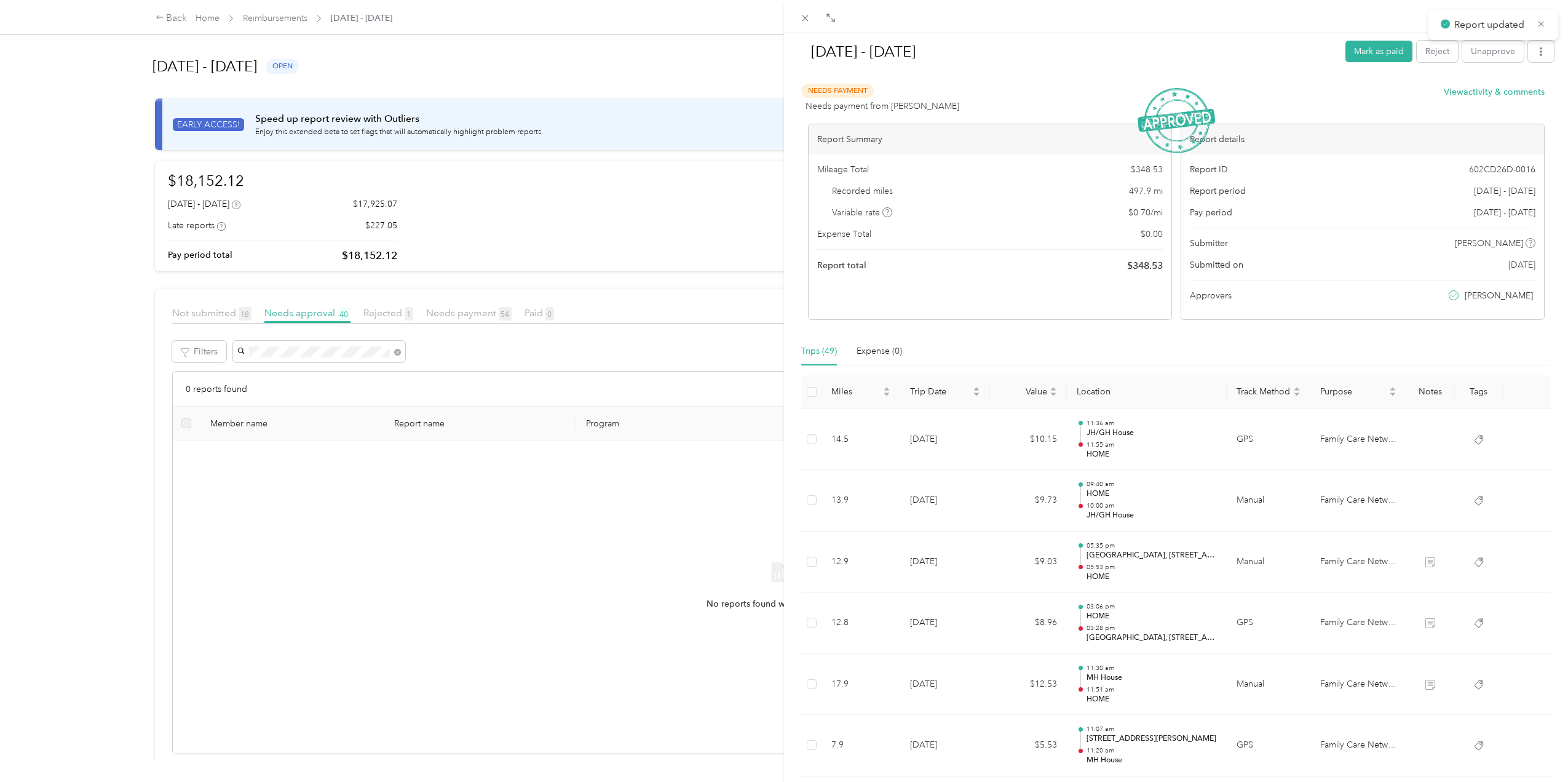
click at [400, 351] on div "[DATE] - [DATE] [PERSON_NAME] as paid Reject Unapprove Needs Payment Needs paym…" at bounding box center [784, 391] width 1568 height 782
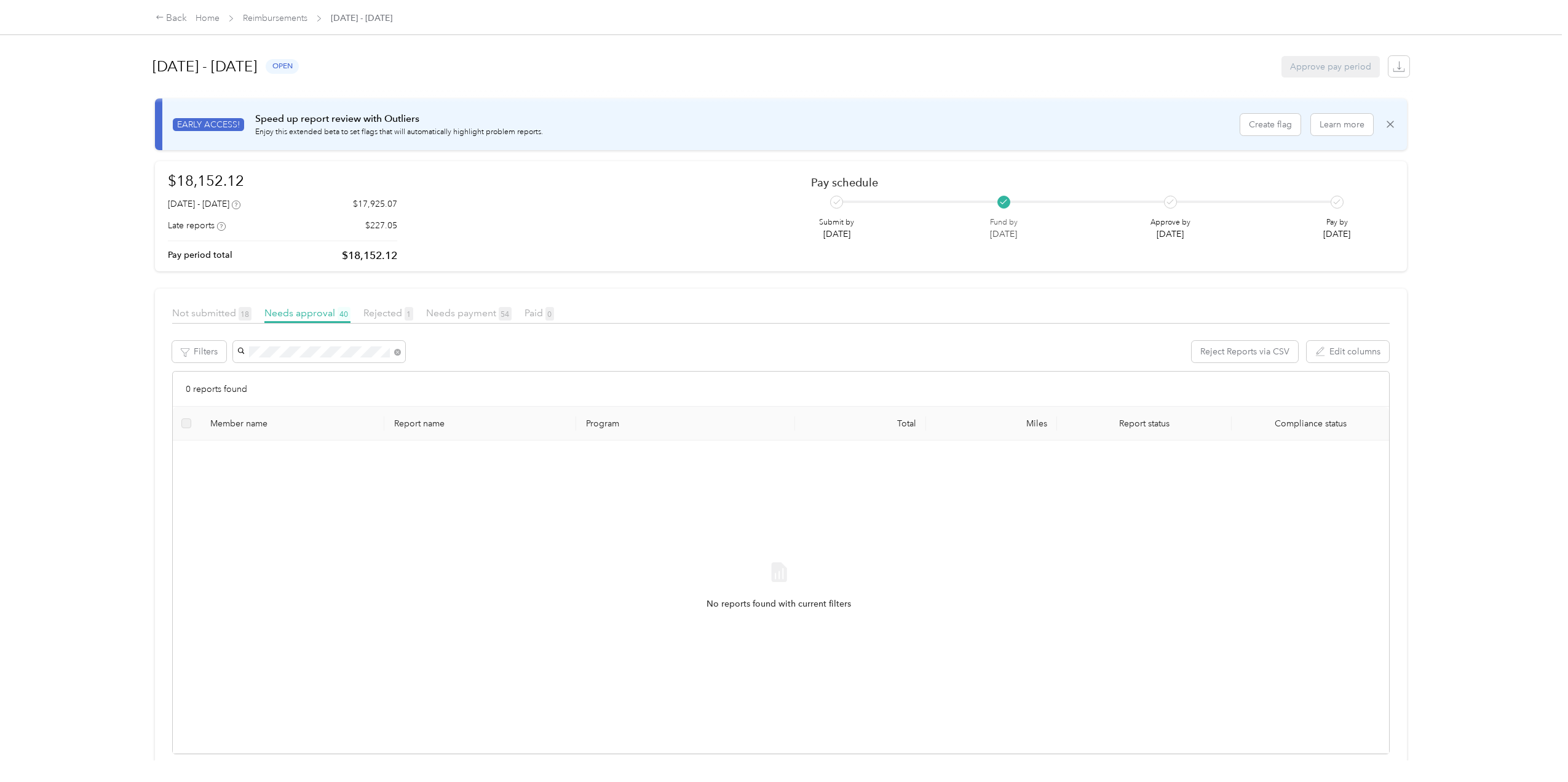
click at [396, 352] on icon at bounding box center [397, 351] width 7 height 7
click at [289, 398] on span "[PERSON_NAME] [PERSON_NAME]" at bounding box center [311, 396] width 139 height 10
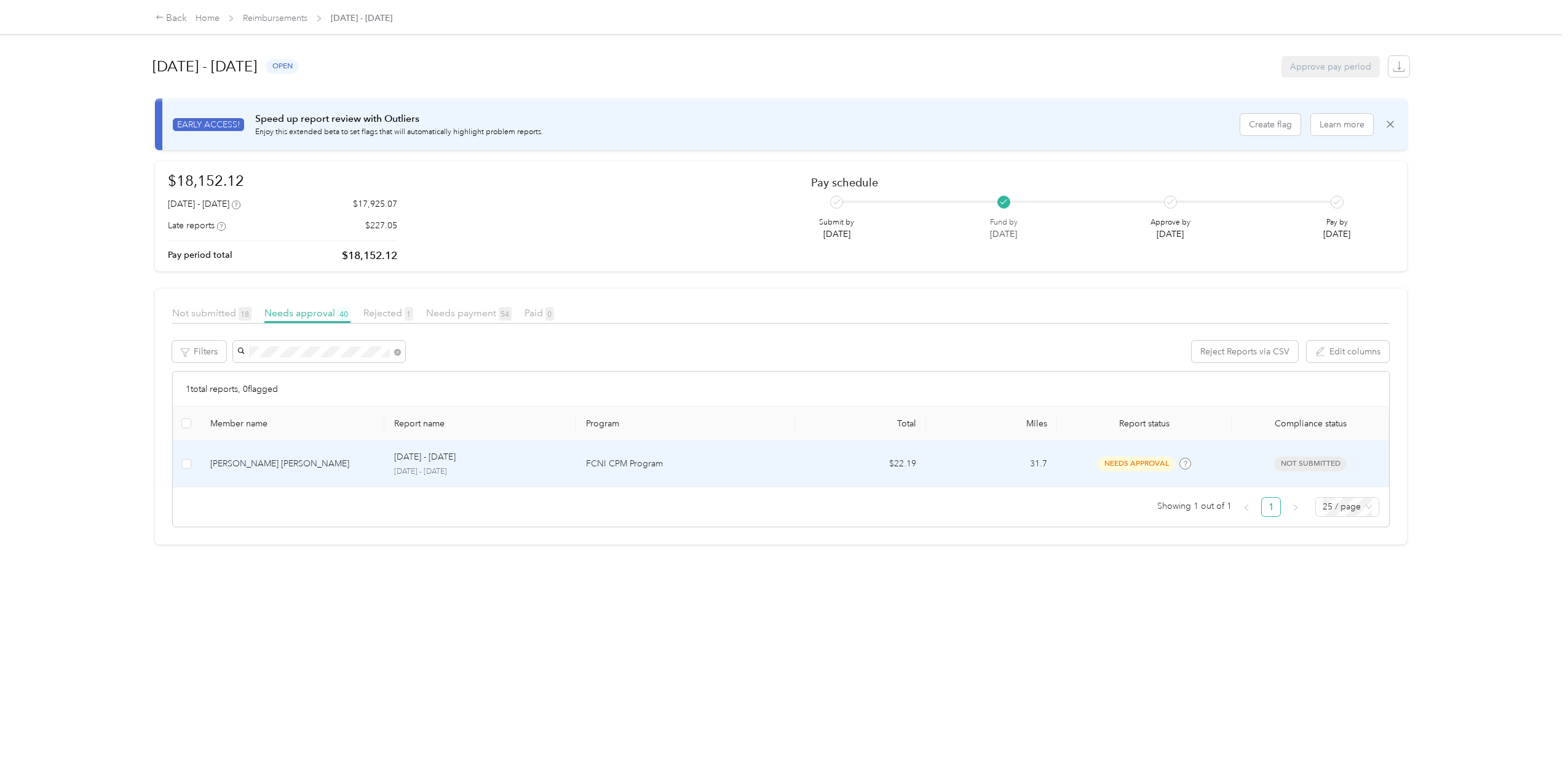
click at [244, 463] on div "[PERSON_NAME] [PERSON_NAME]" at bounding box center [293, 463] width 164 height 14
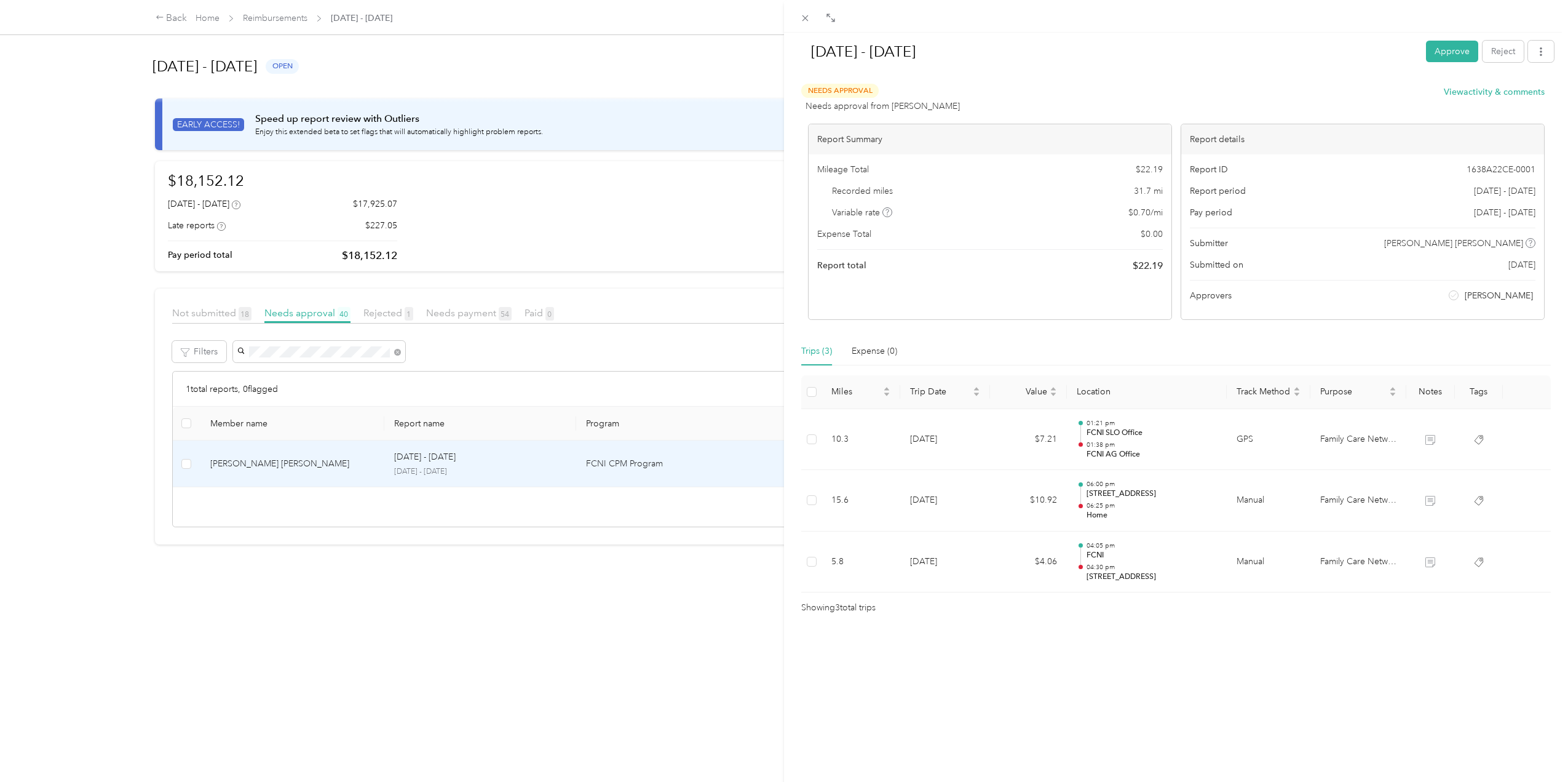
click at [1437, 51] on button "Approve" at bounding box center [1452, 52] width 52 height 22
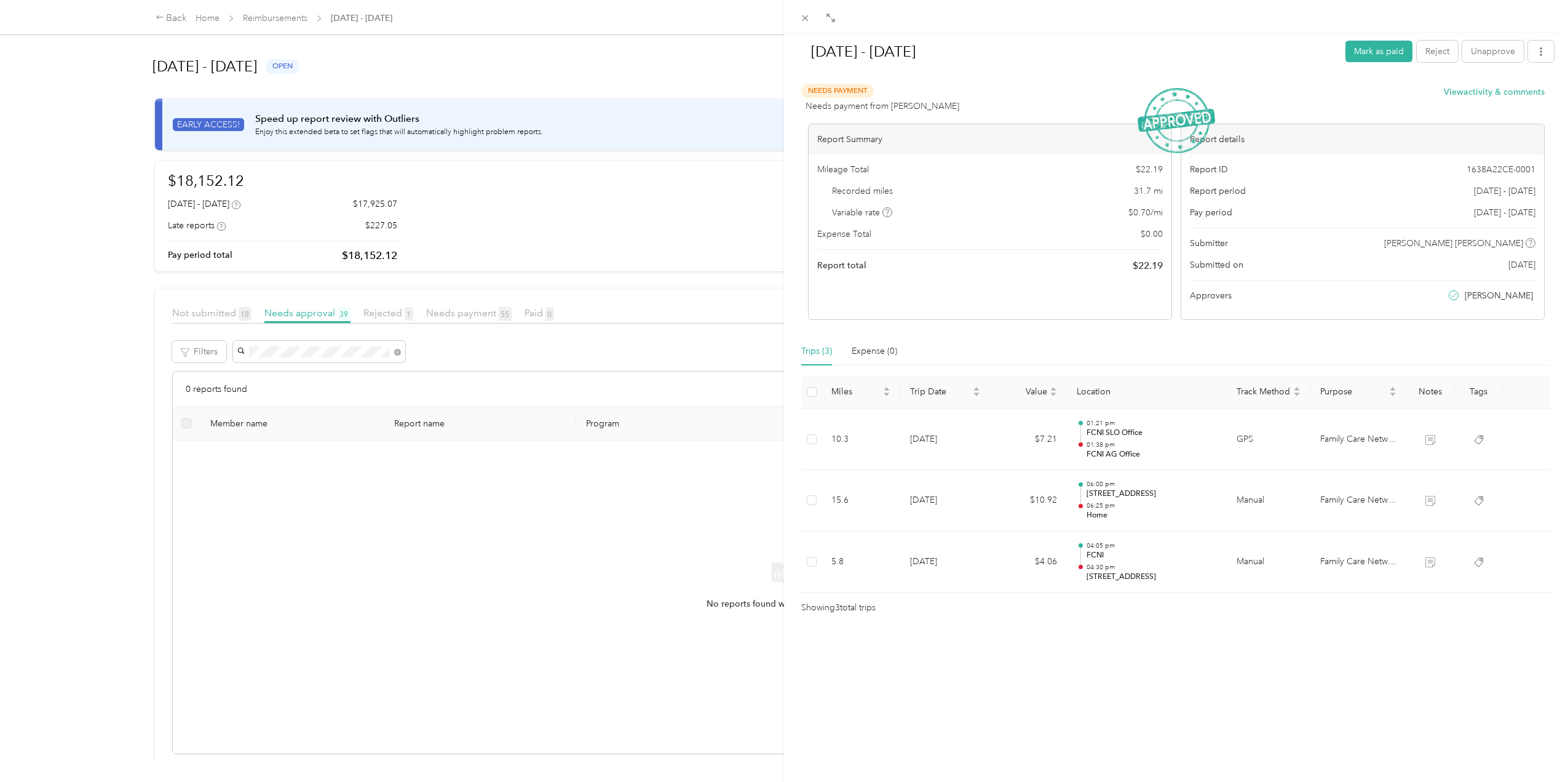
click at [303, 315] on div "[DATE] - [DATE] Mark as paid Reject Unapprove Needs Payment Needs payment from …" at bounding box center [784, 391] width 1568 height 782
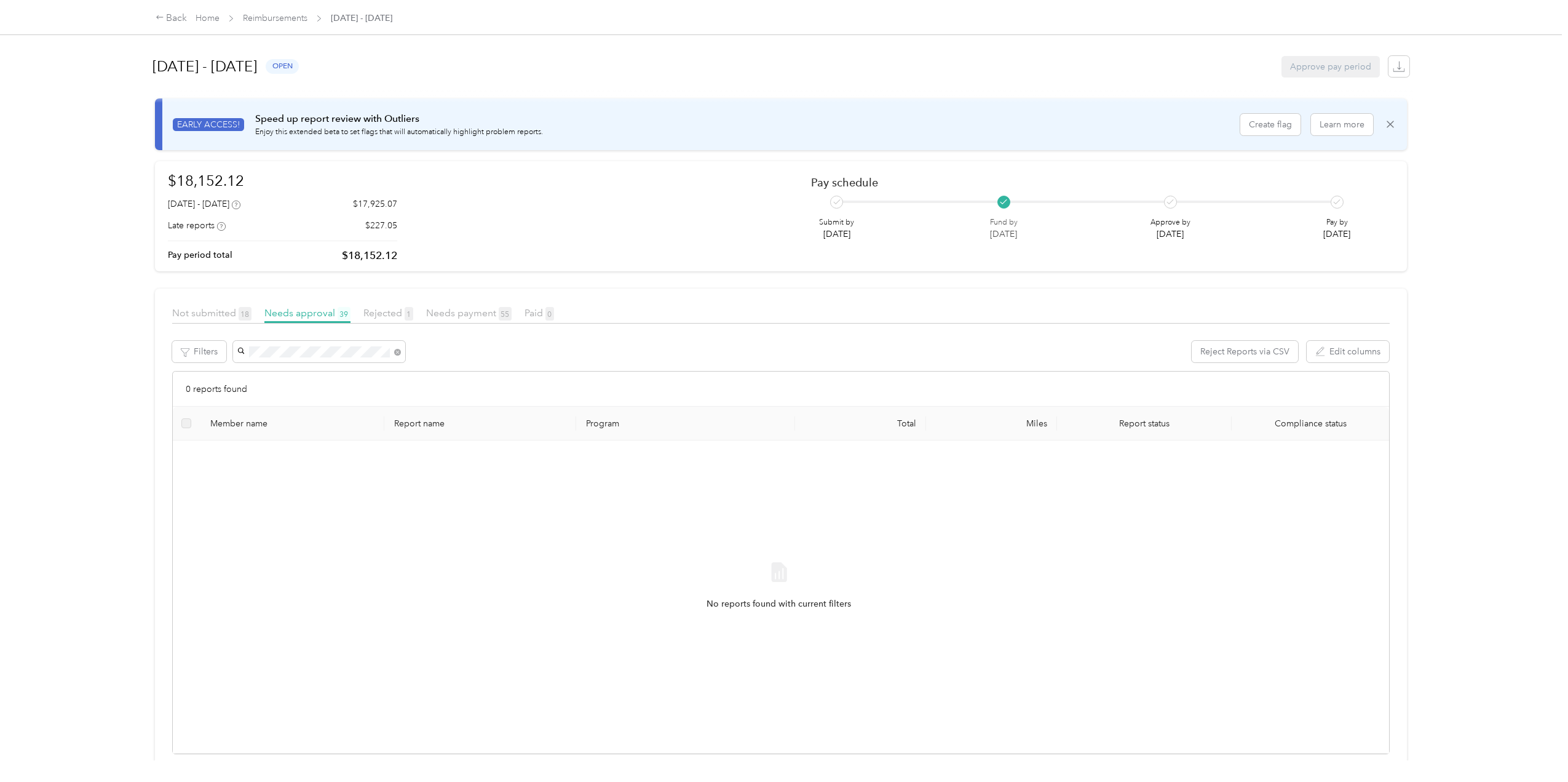
click at [396, 353] on icon at bounding box center [397, 351] width 7 height 7
click at [281, 372] on span "[PERSON_NAME]" at bounding box center [276, 374] width 68 height 10
click at [397, 349] on icon at bounding box center [397, 351] width 7 height 7
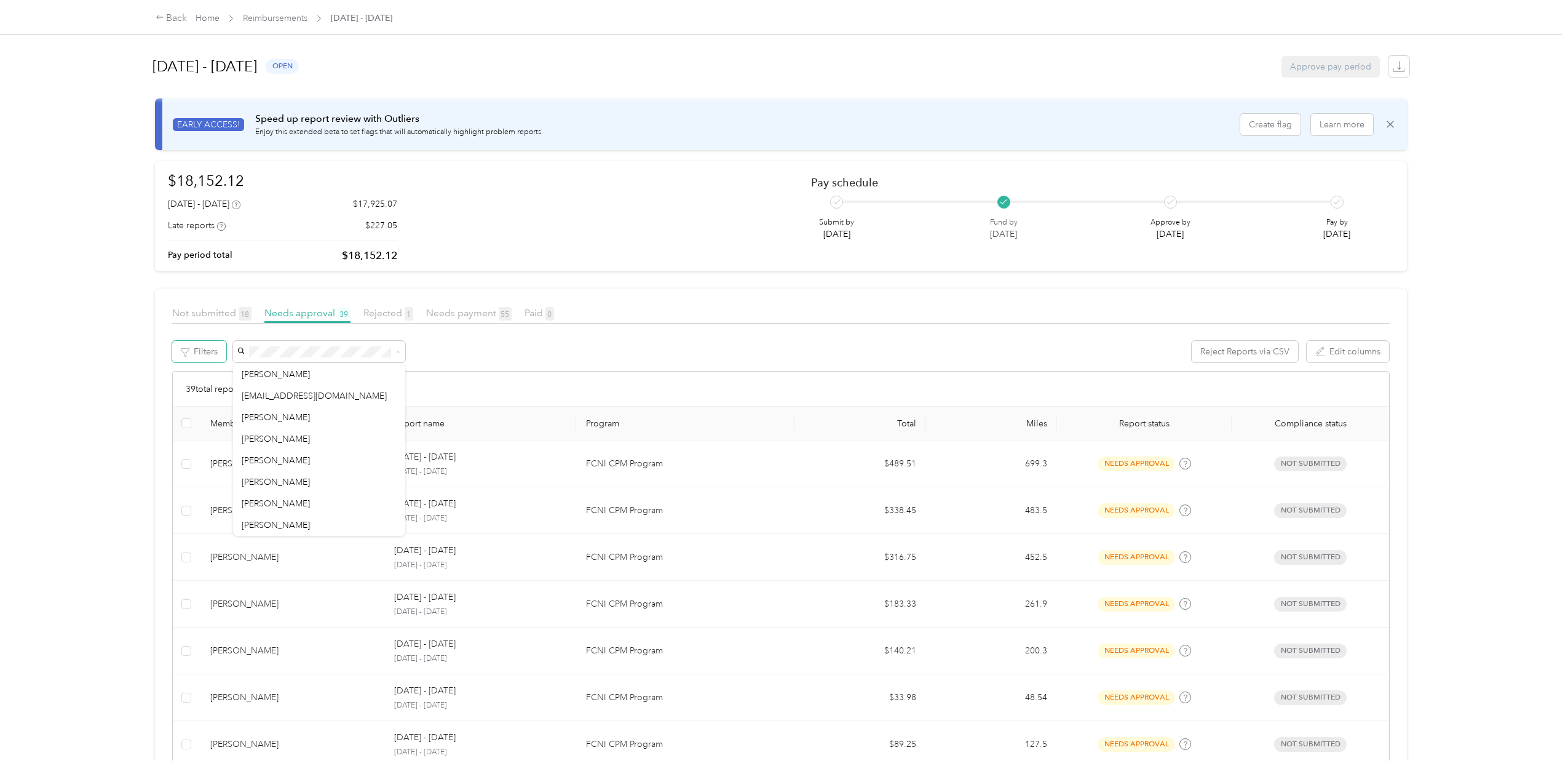
click at [225, 354] on button "Filters" at bounding box center [199, 351] width 54 height 22
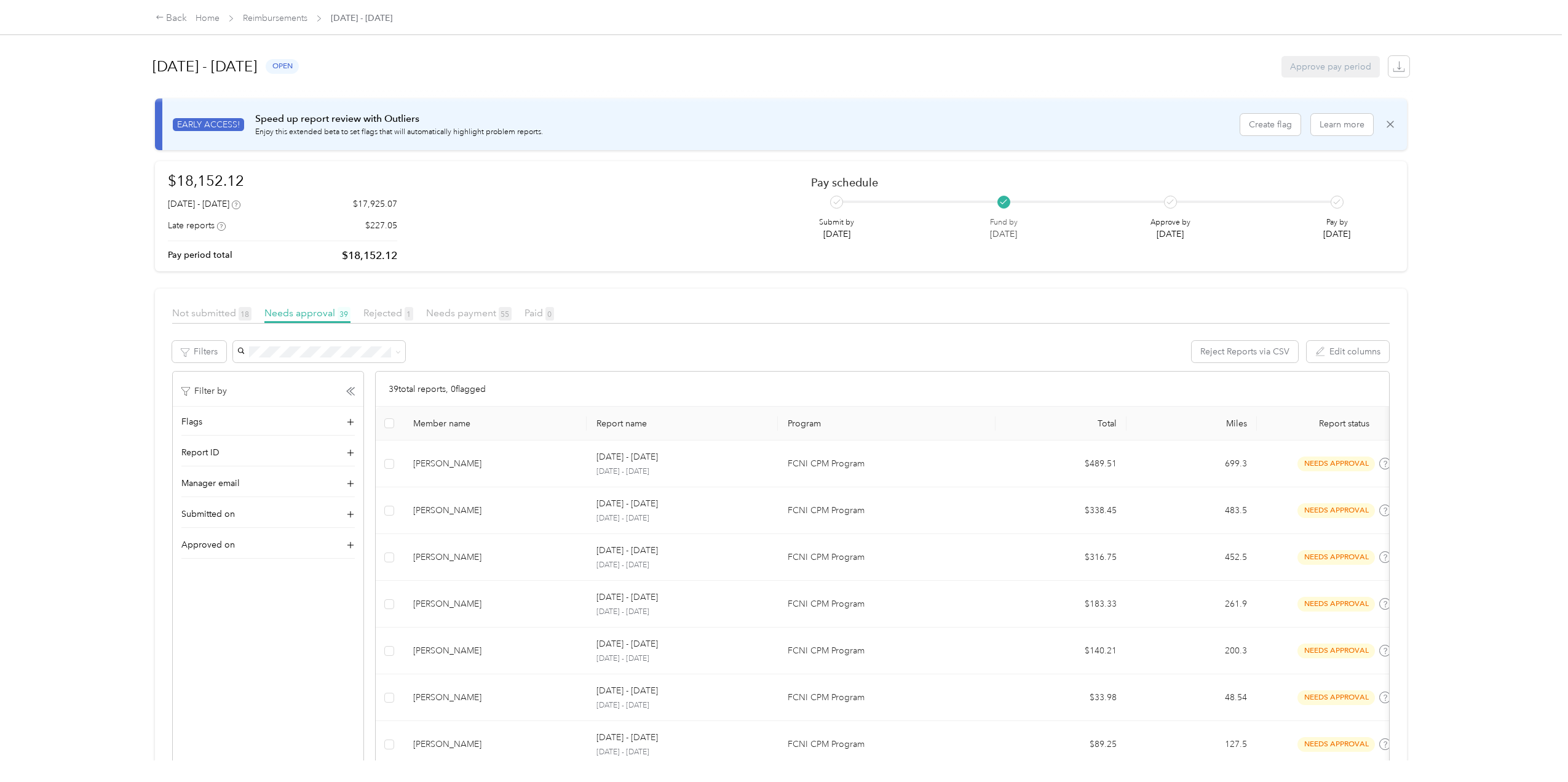
click at [221, 483] on span "Manager email" at bounding box center [211, 483] width 58 height 13
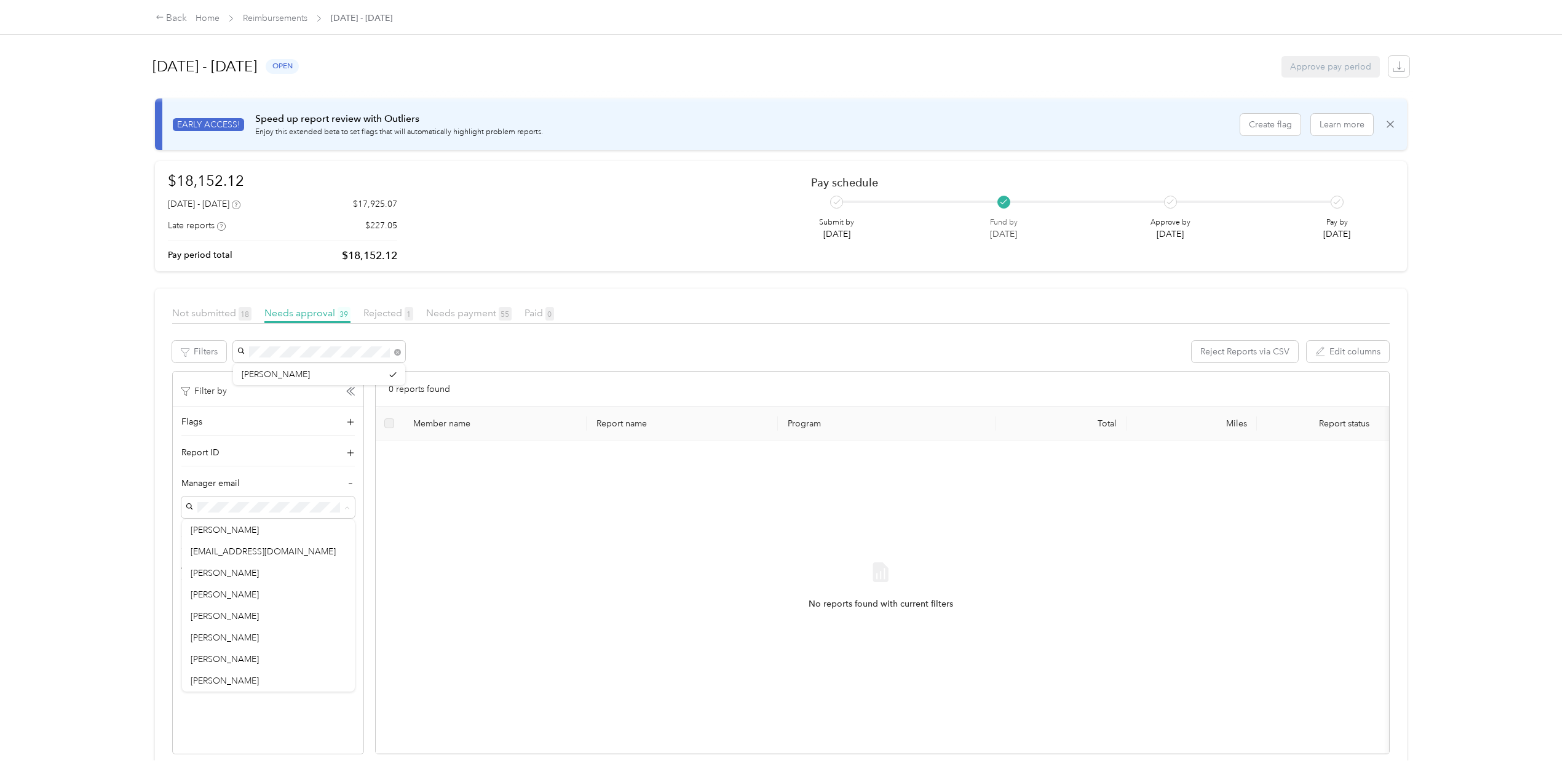
click at [220, 533] on span "[PERSON_NAME]" at bounding box center [225, 530] width 68 height 10
click at [351, 481] on icon at bounding box center [351, 484] width 9 height 9
click at [350, 444] on div "Flags Report ID Manager email Submitted on Approved on" at bounding box center [268, 482] width 191 height 152
click at [350, 449] on icon at bounding box center [350, 452] width 12 height 12
click at [350, 449] on icon at bounding box center [351, 453] width 9 height 9
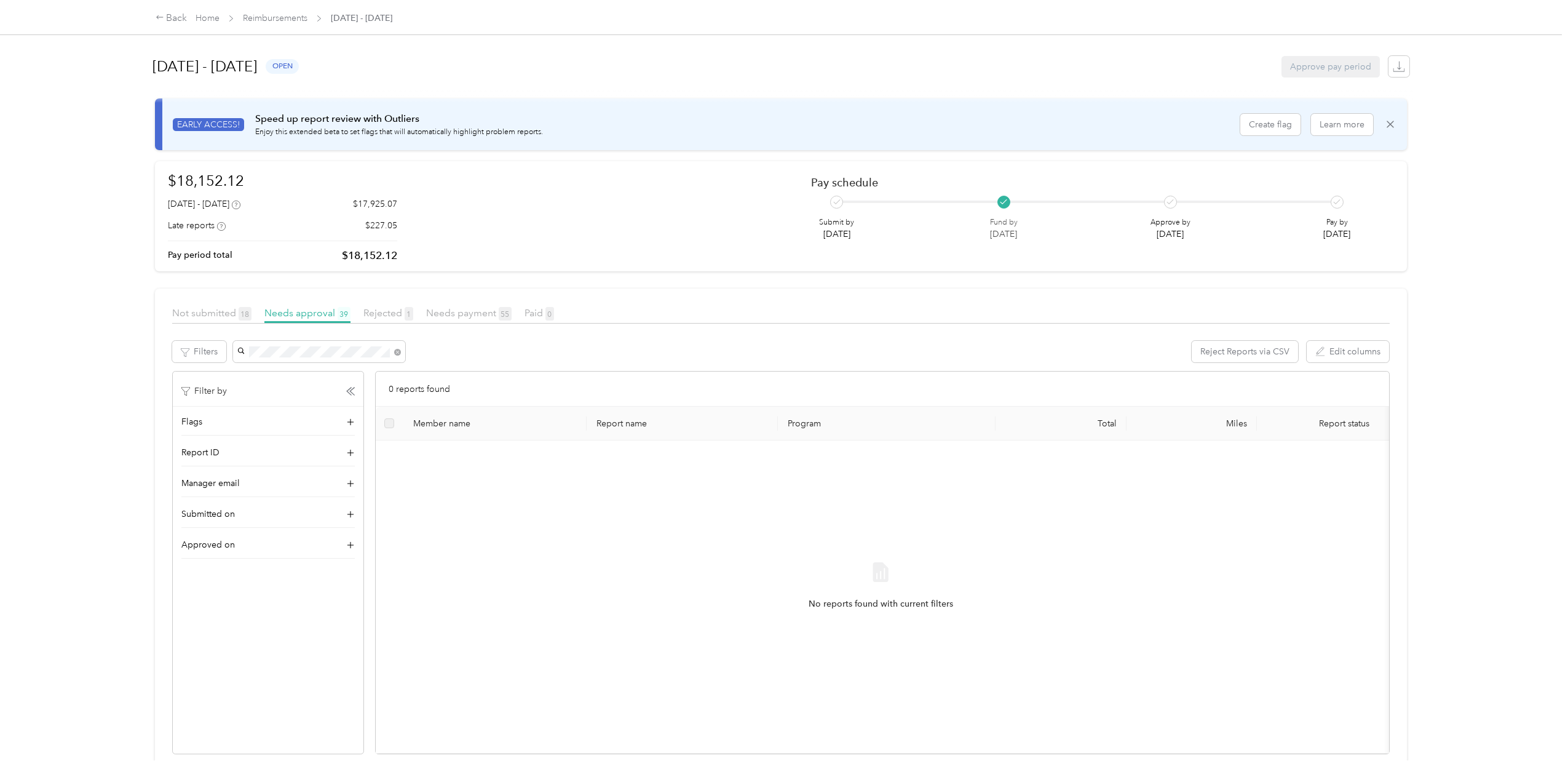
click at [181, 308] on span "Not submitted 18" at bounding box center [211, 313] width 79 height 12
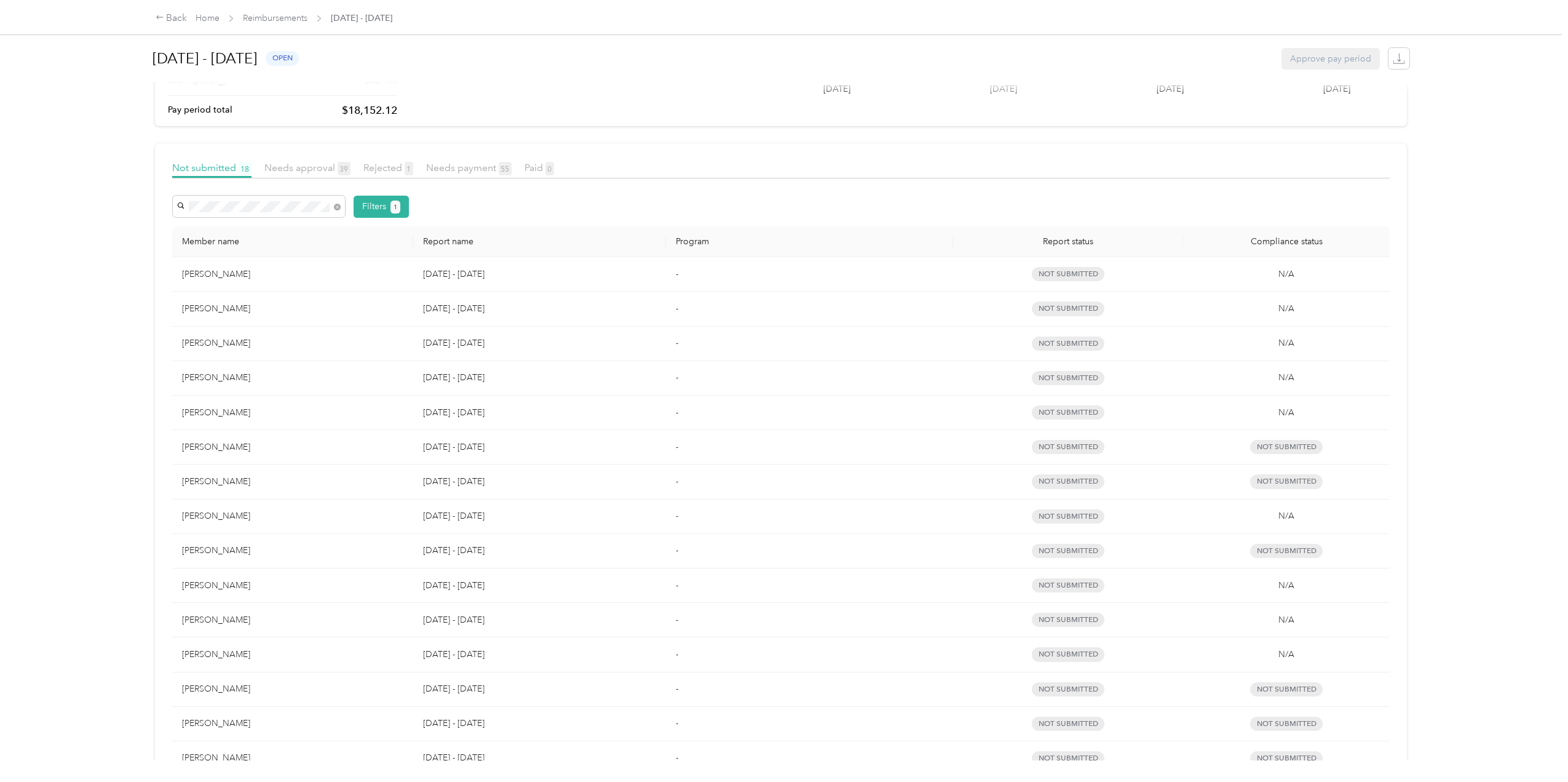
scroll to position [84, 0]
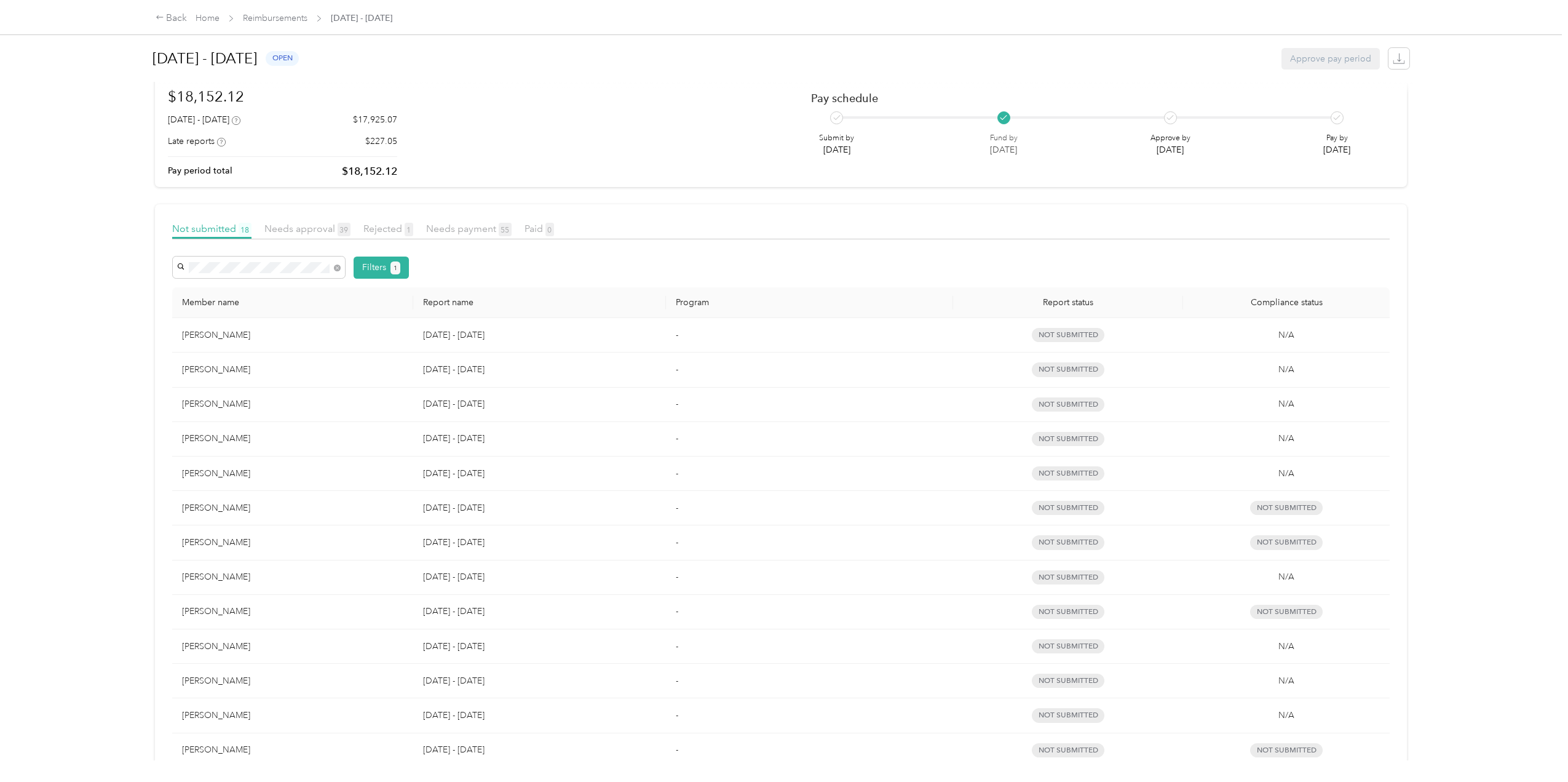
click at [442, 227] on span "Needs payment 55" at bounding box center [469, 229] width 86 height 12
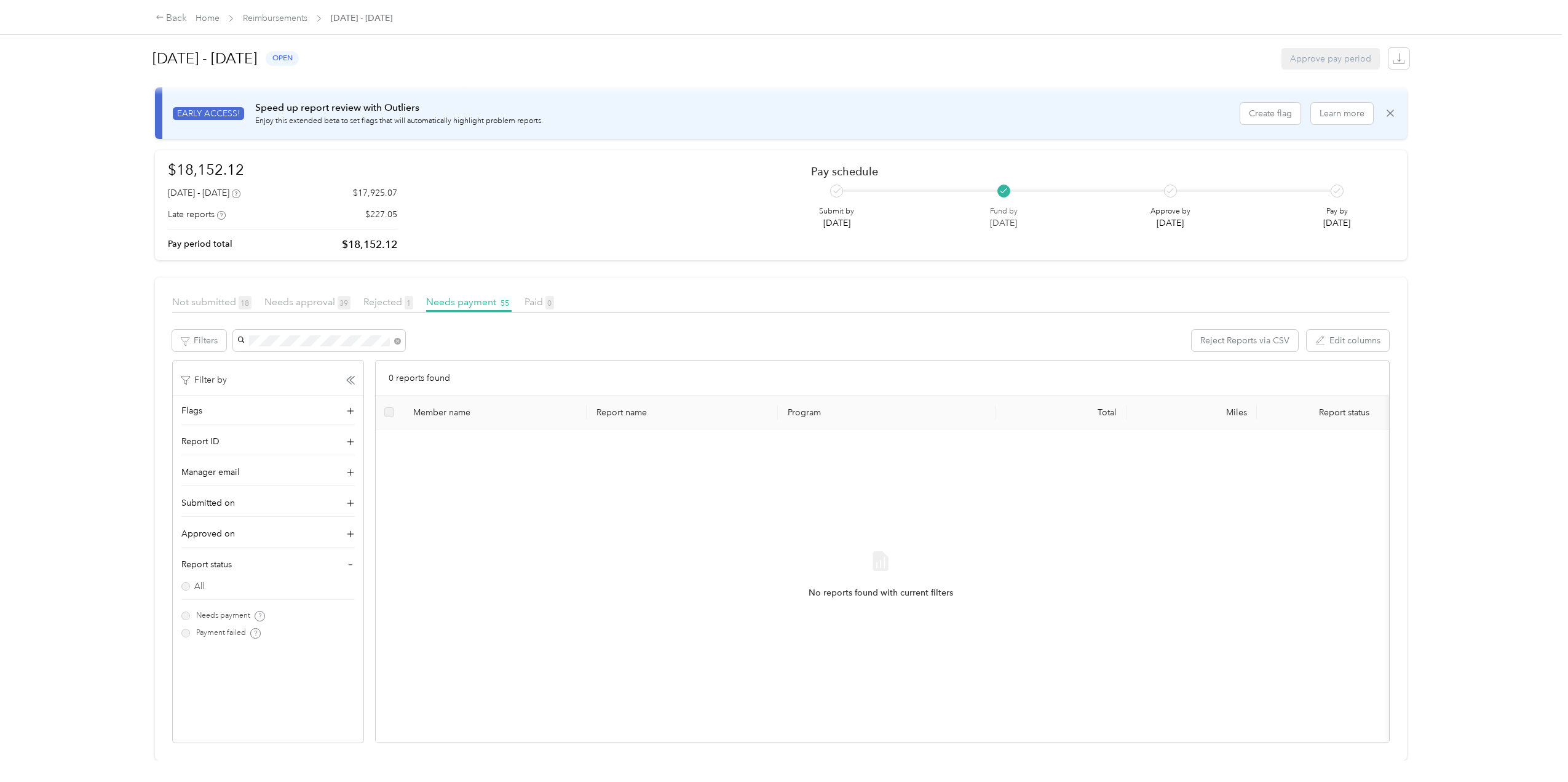
click at [308, 338] on div "[PERSON_NAME]" at bounding box center [319, 345] width 155 height 13
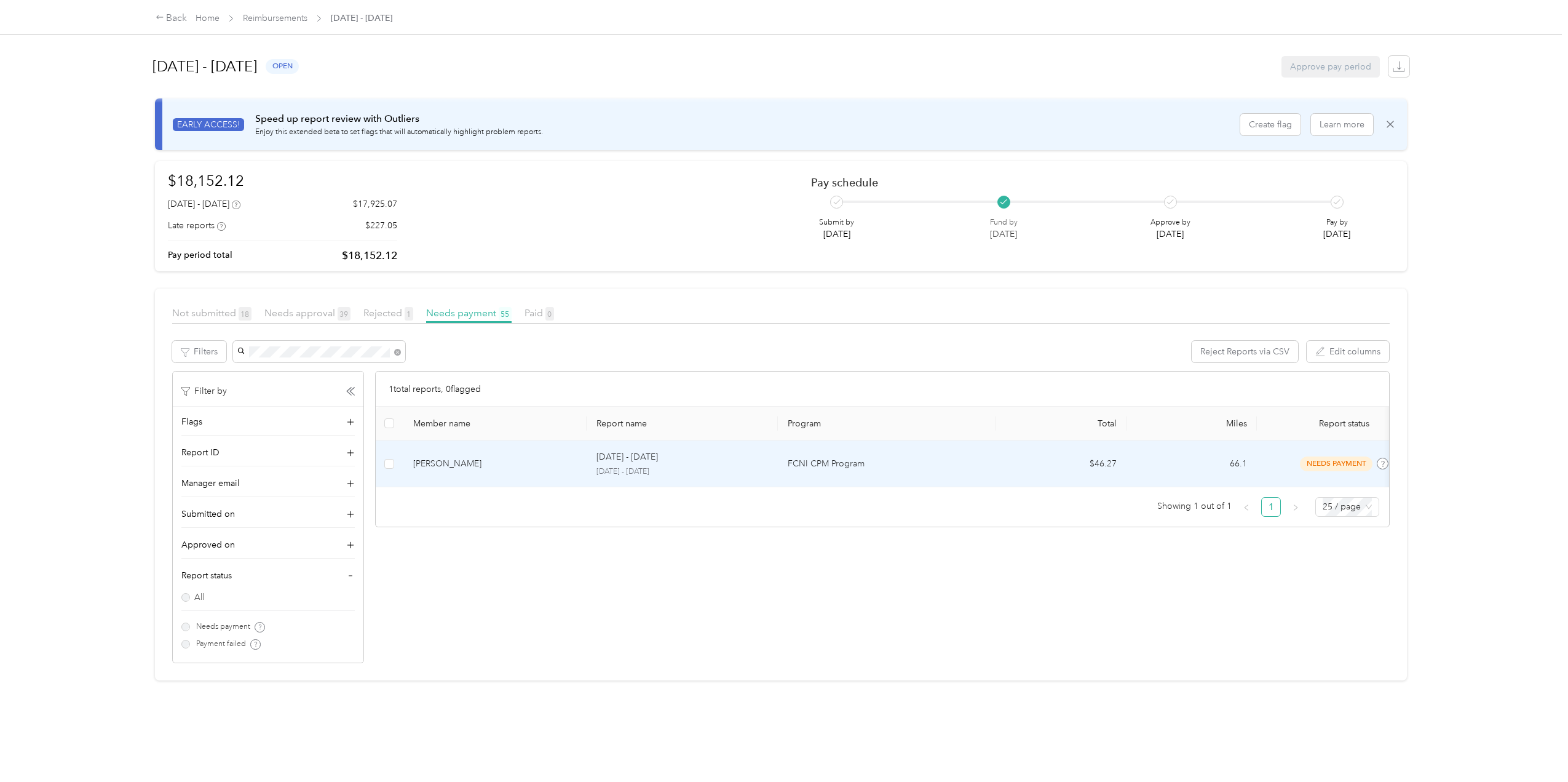
click at [449, 465] on div "[PERSON_NAME]" at bounding box center [494, 463] width 163 height 14
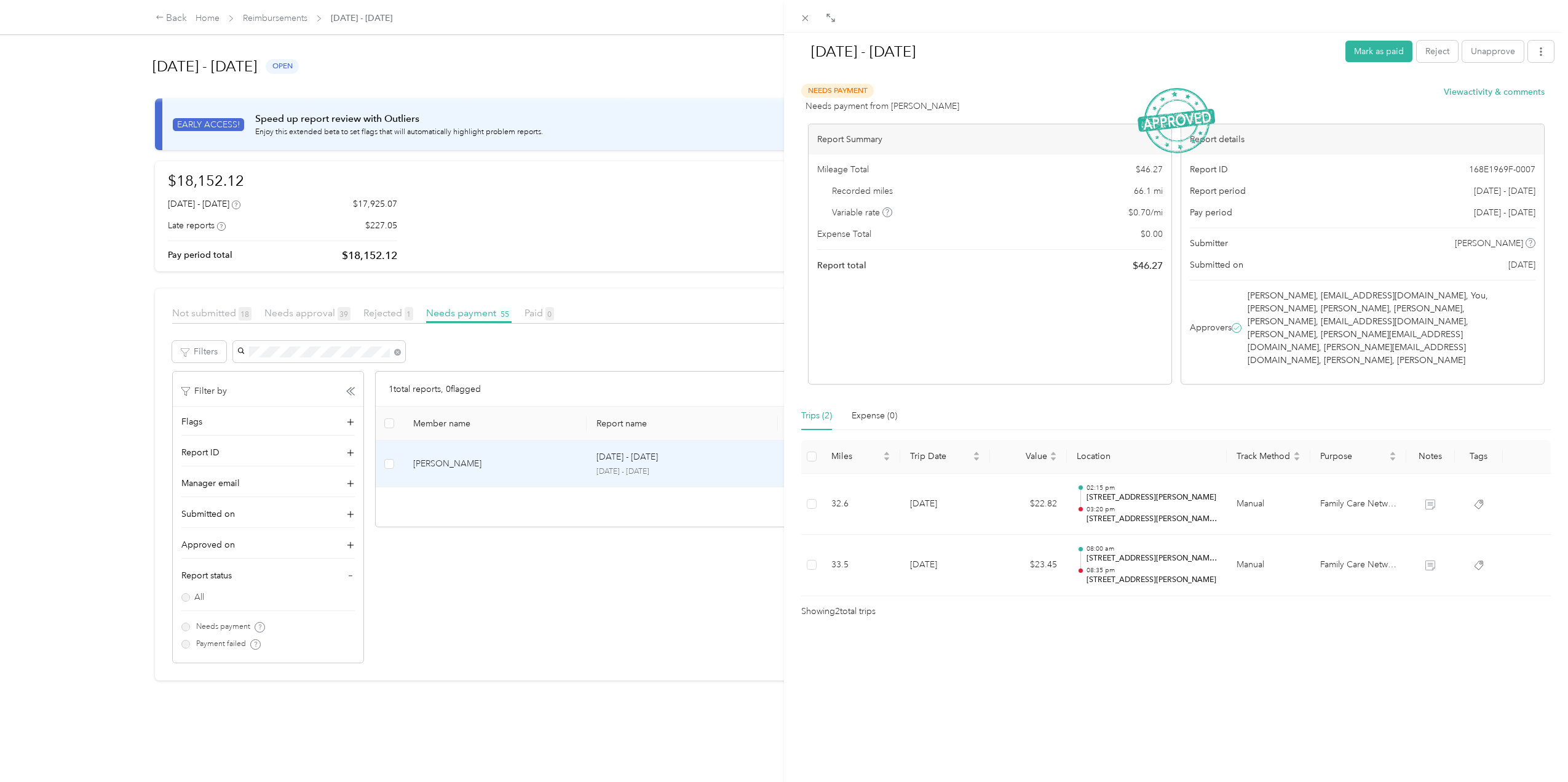
click at [1474, 91] on button "View activity & comments" at bounding box center [1494, 92] width 101 height 13
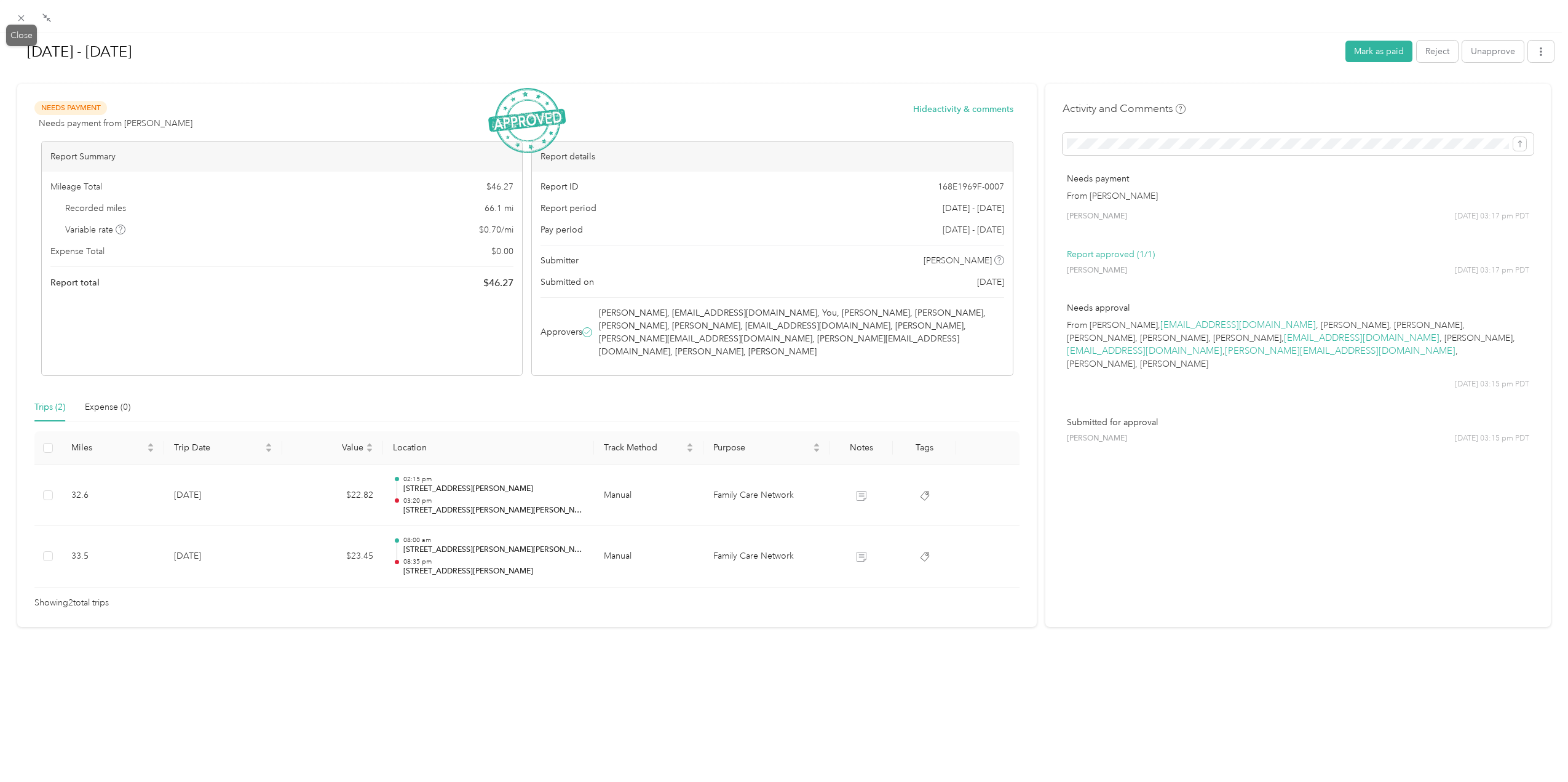
click at [19, 18] on icon at bounding box center [21, 18] width 10 height 10
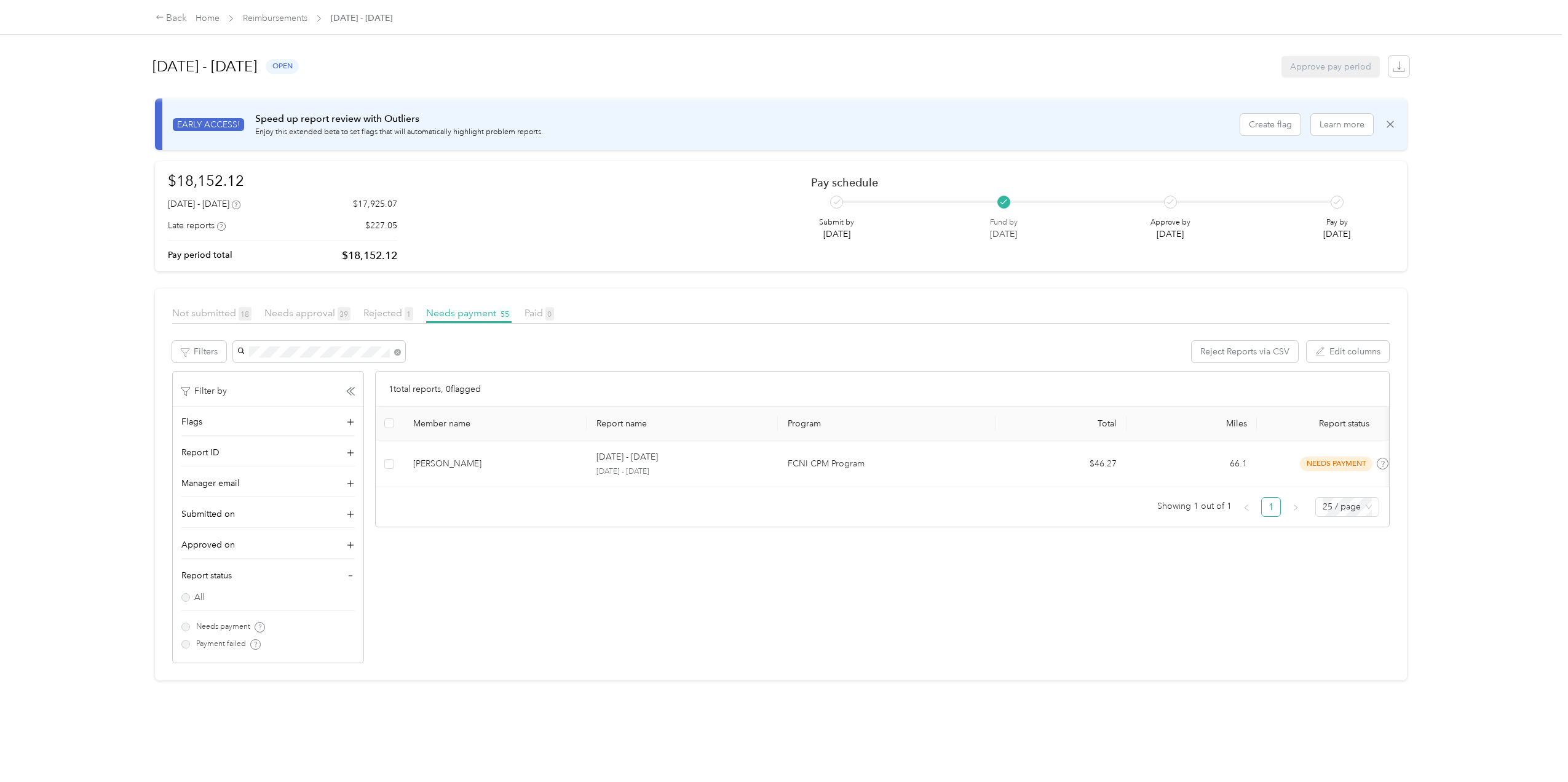
click at [208, 318] on span "Not submitted 18" at bounding box center [211, 313] width 79 height 12
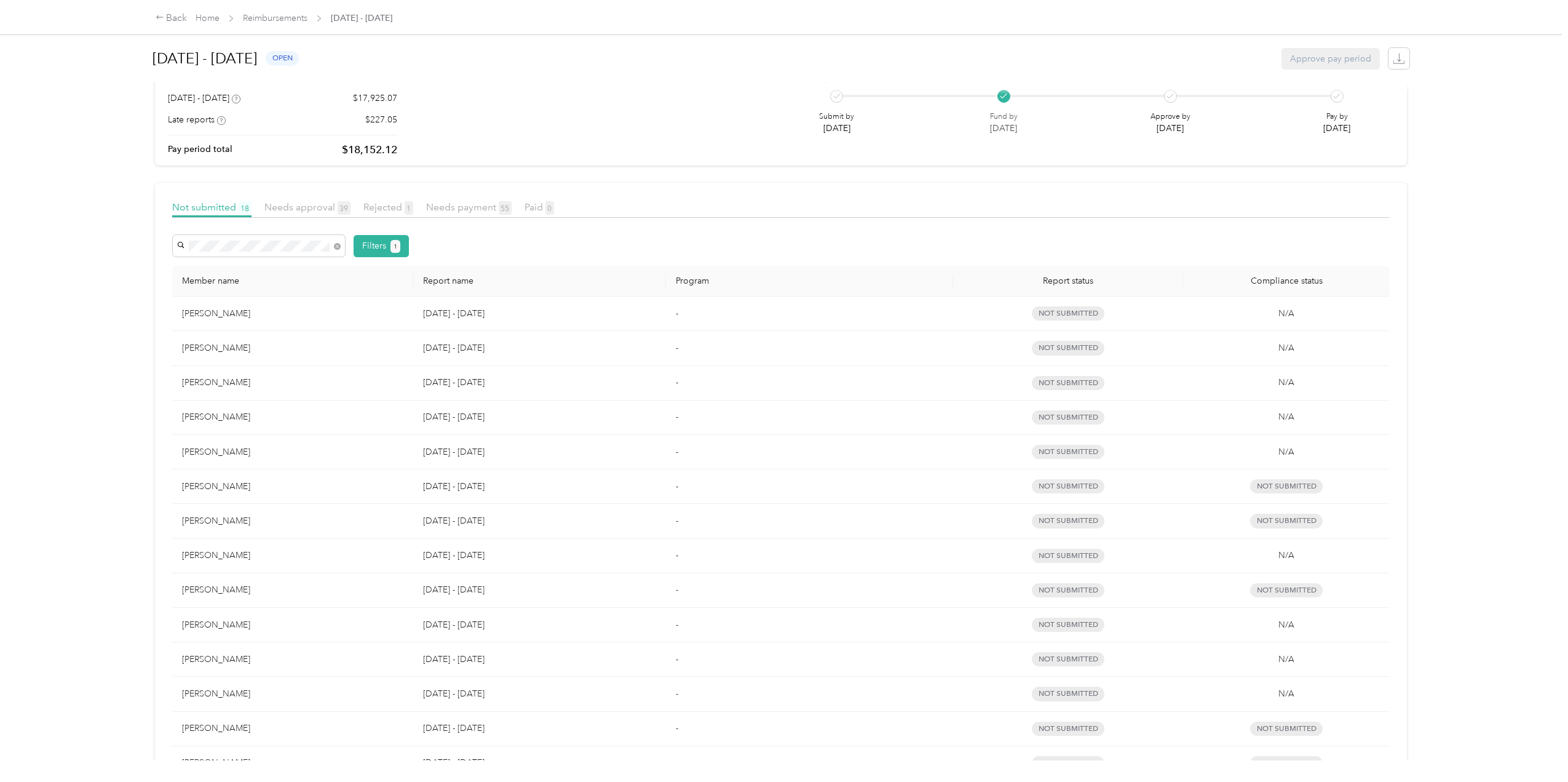
scroll to position [84, 0]
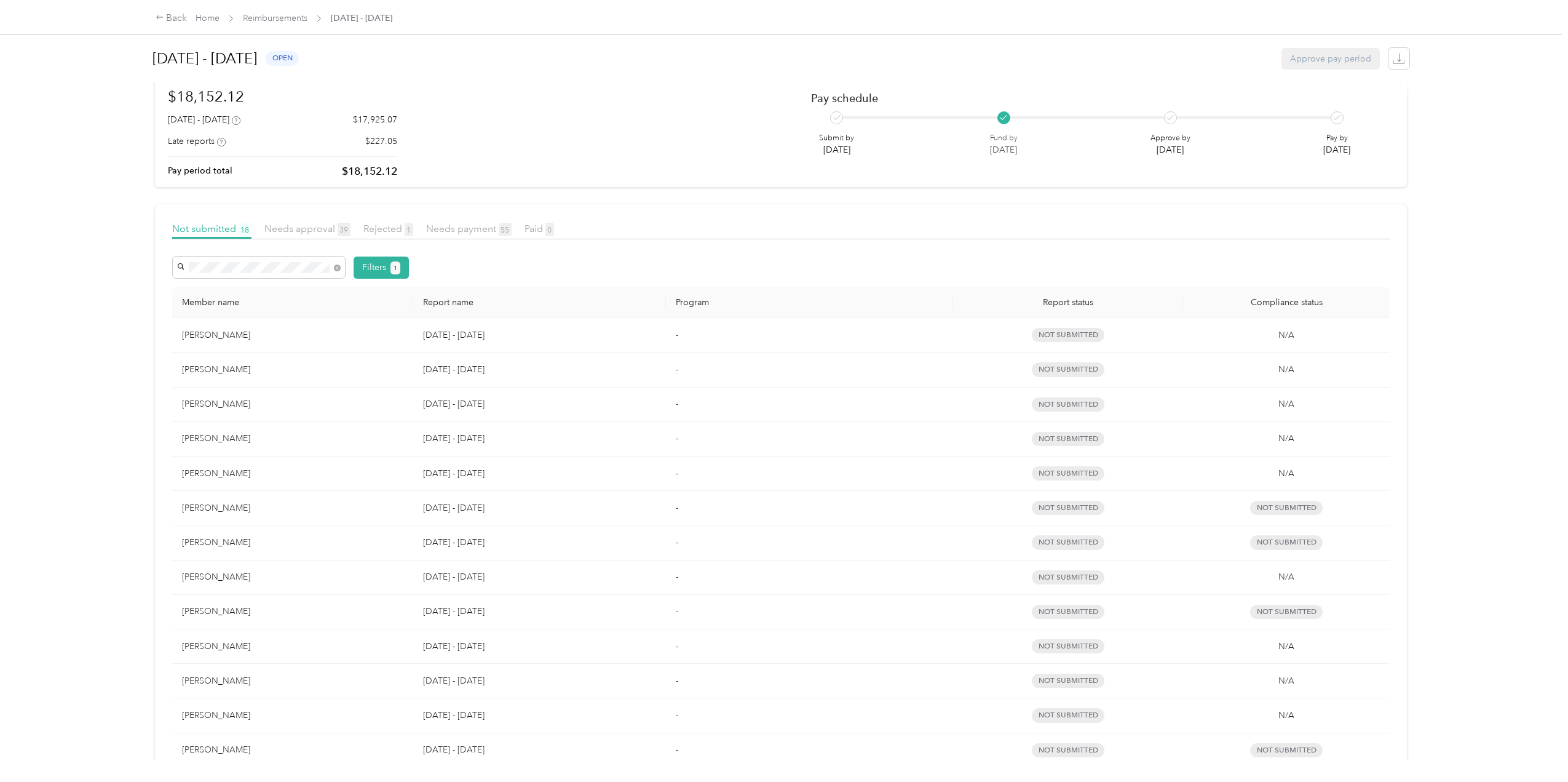
click at [301, 227] on span "Needs approval 39" at bounding box center [307, 229] width 86 height 12
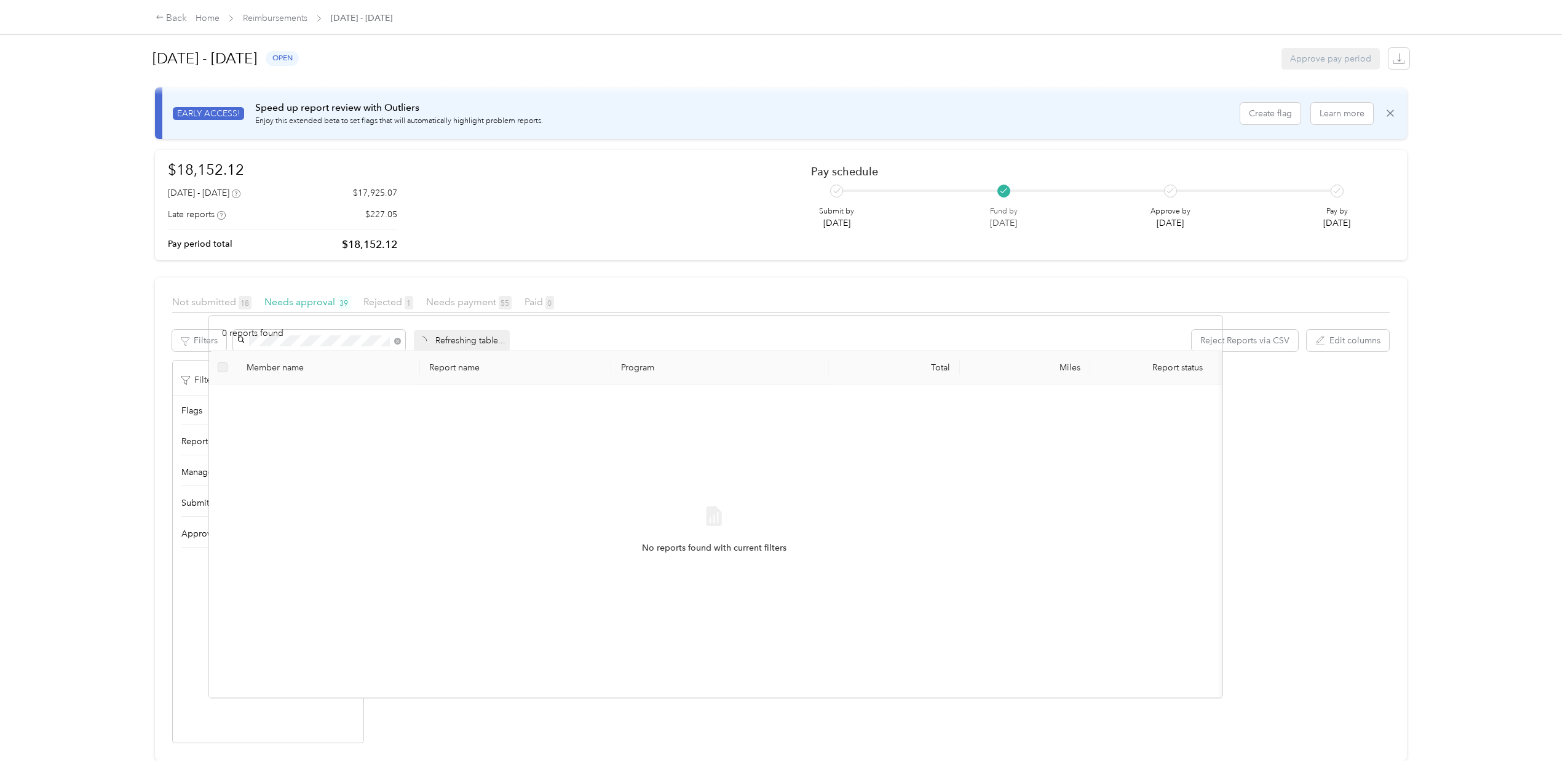
scroll to position [30, 0]
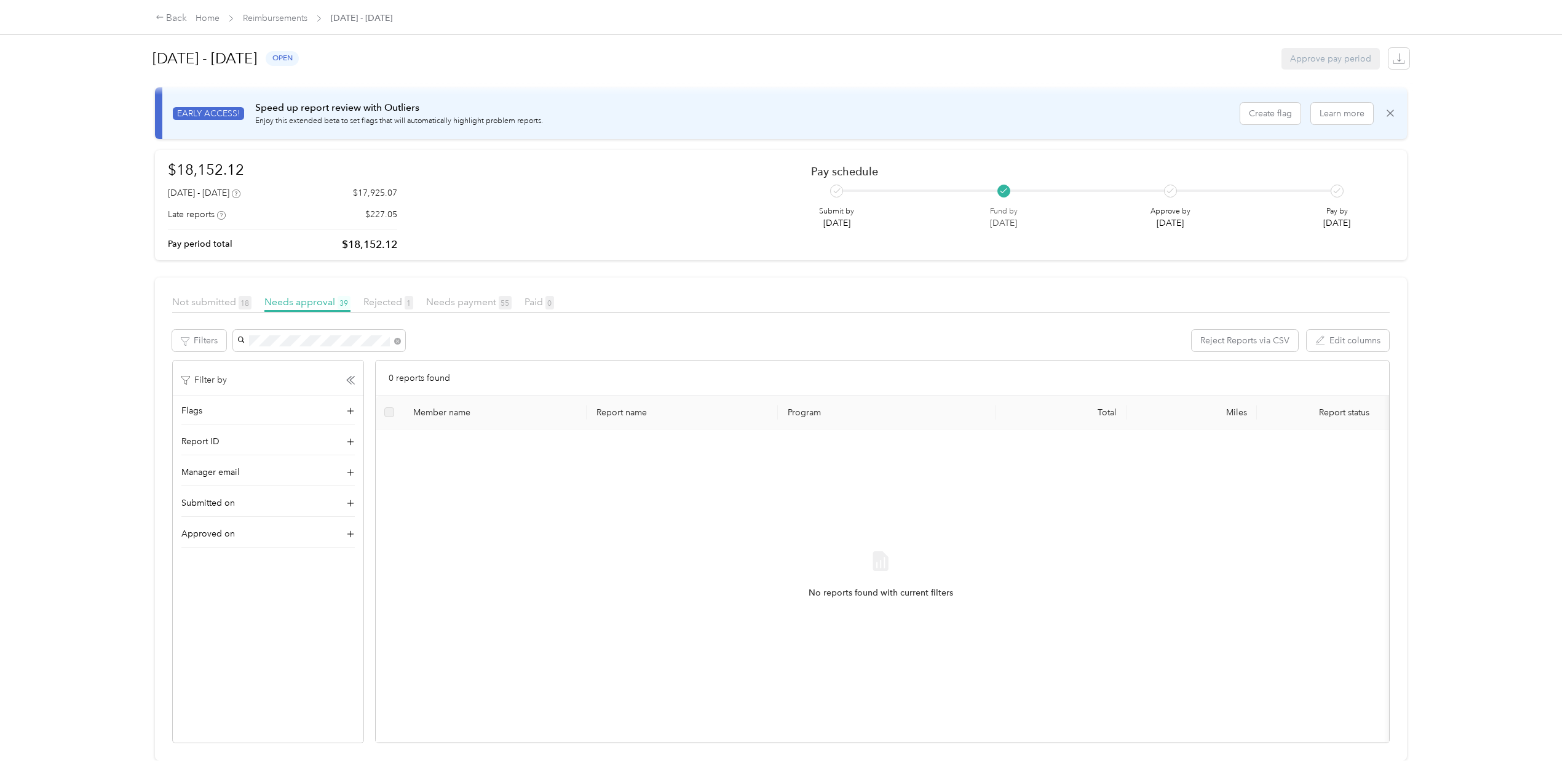
click at [397, 322] on body "Back Home Reimbursements [DATE] - [DATE] [DATE] - [DATE] open Approve pay perio…" at bounding box center [781, 391] width 1562 height 782
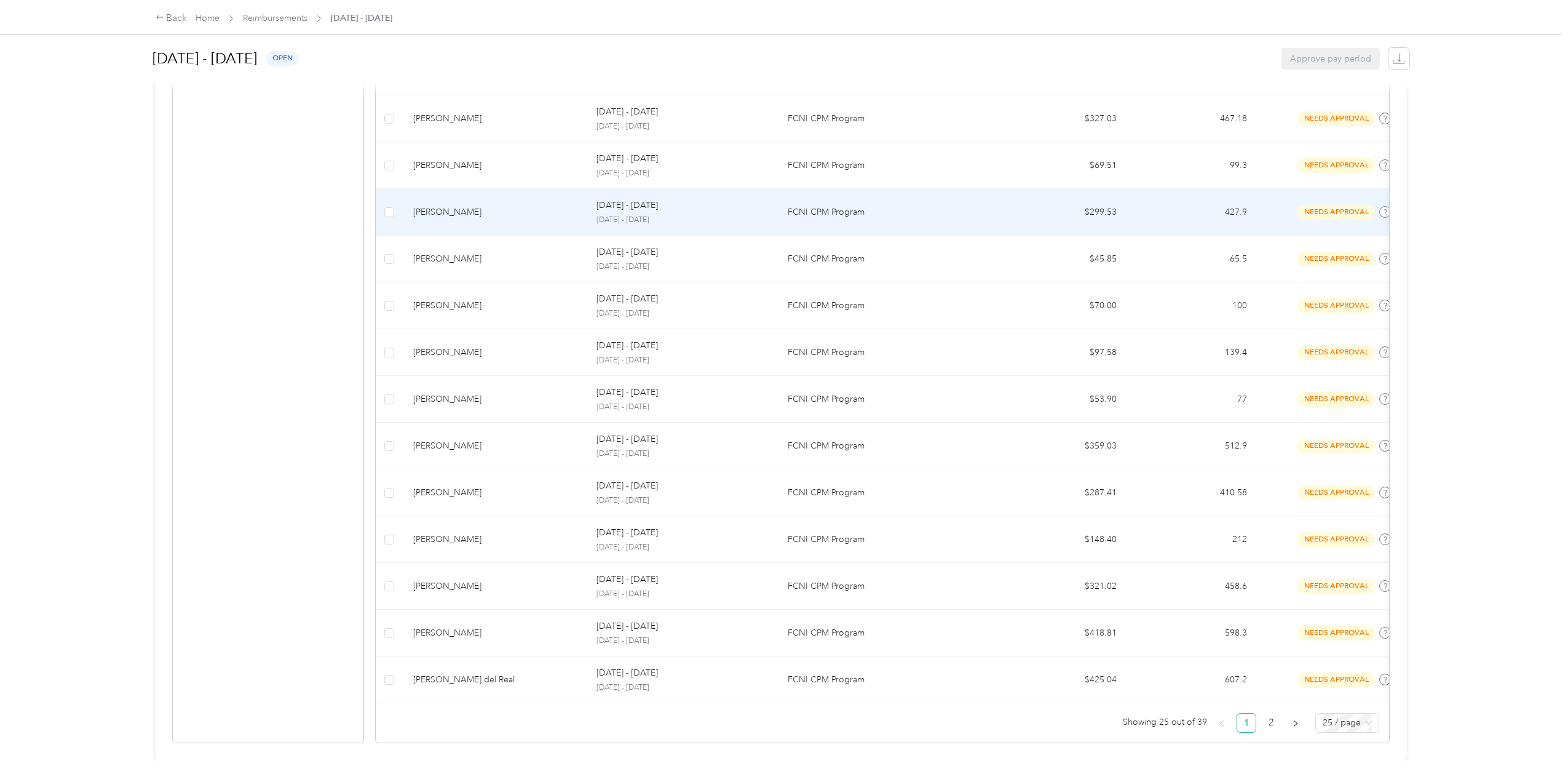
scroll to position [924, 0]
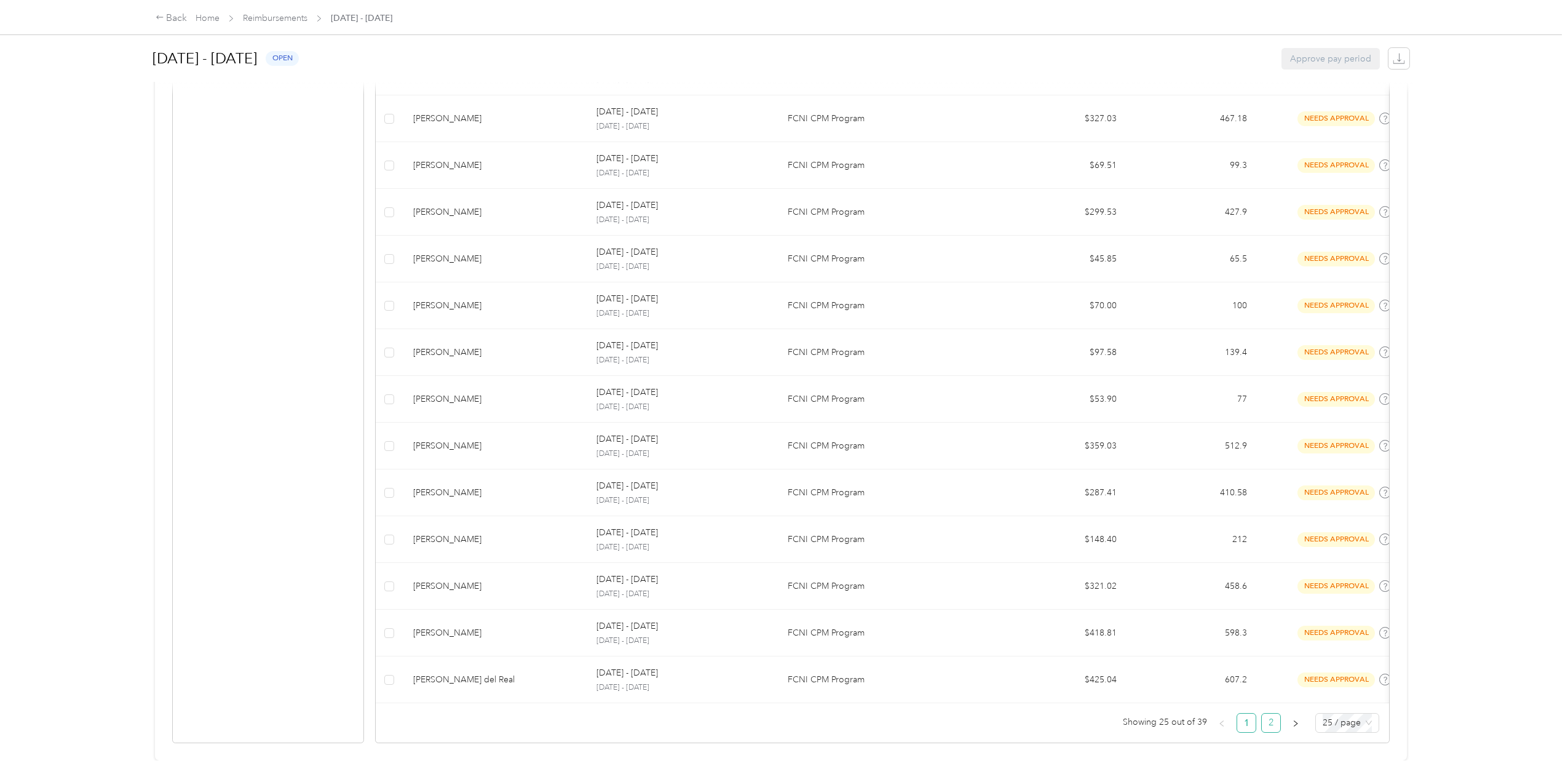
click at [1270, 714] on link "2" at bounding box center [1270, 722] width 18 height 18
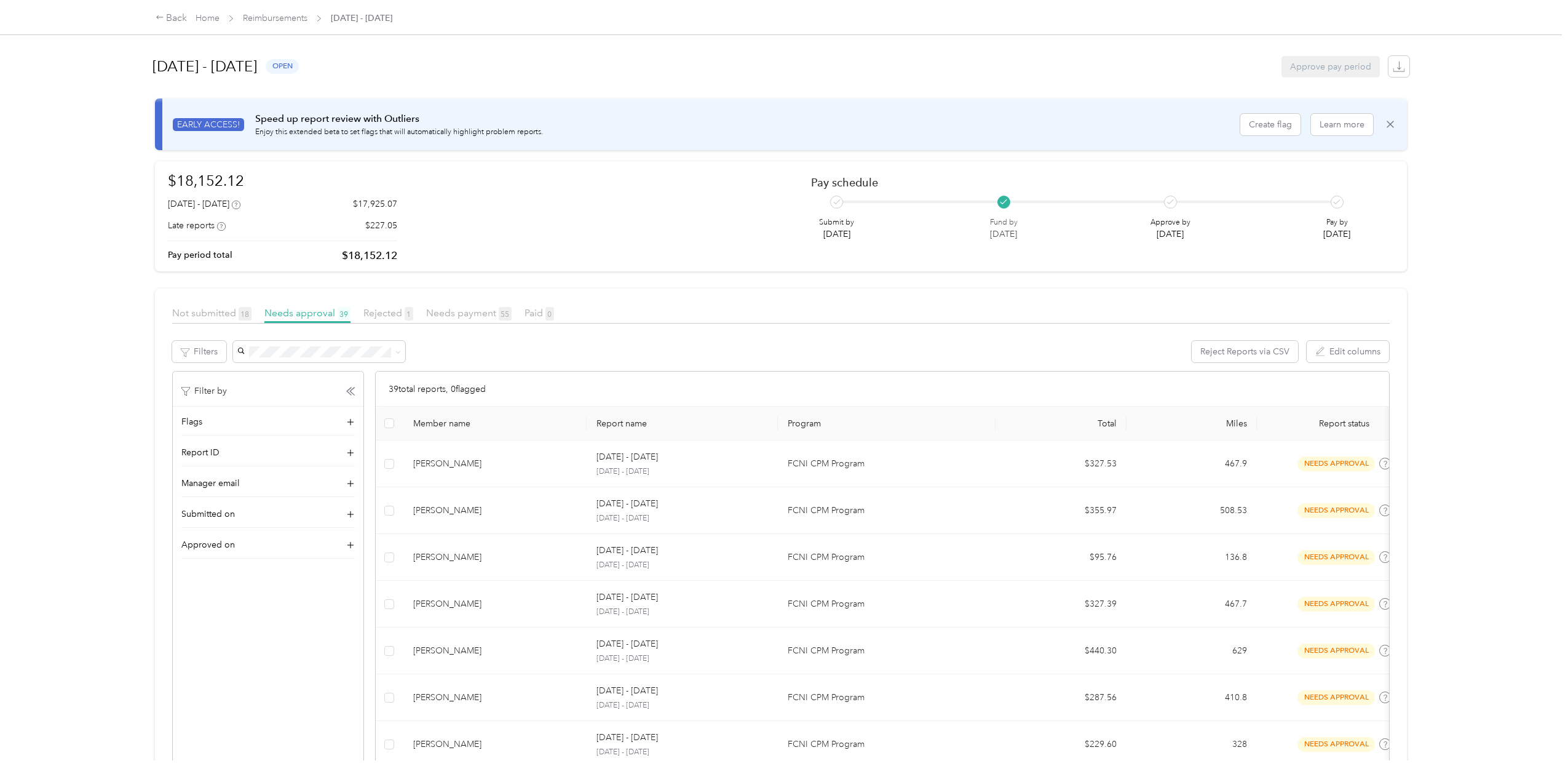
click at [207, 13] on link "Home" at bounding box center [207, 18] width 24 height 10
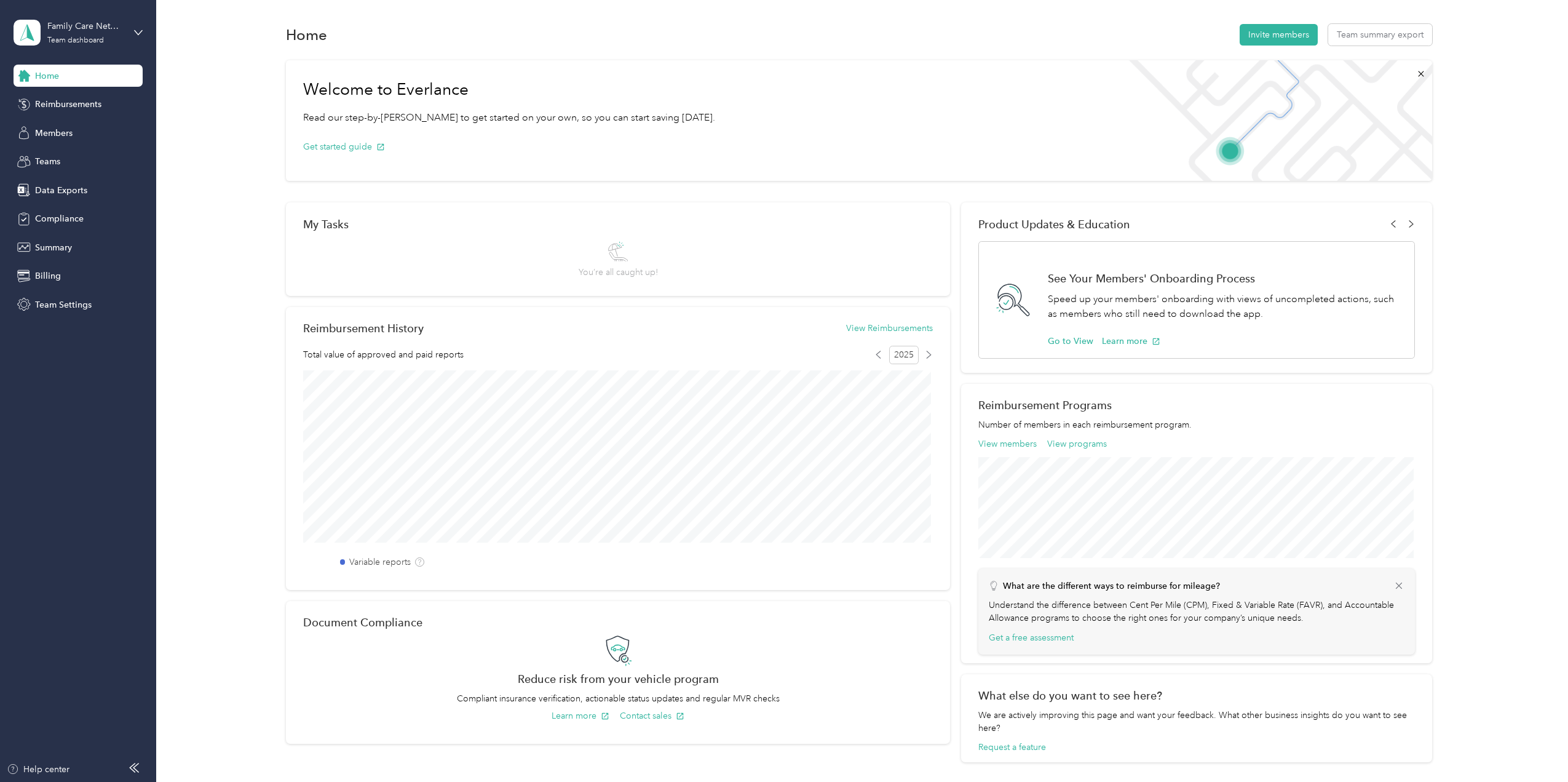
click at [57, 131] on span "Members" at bounding box center [54, 133] width 38 height 13
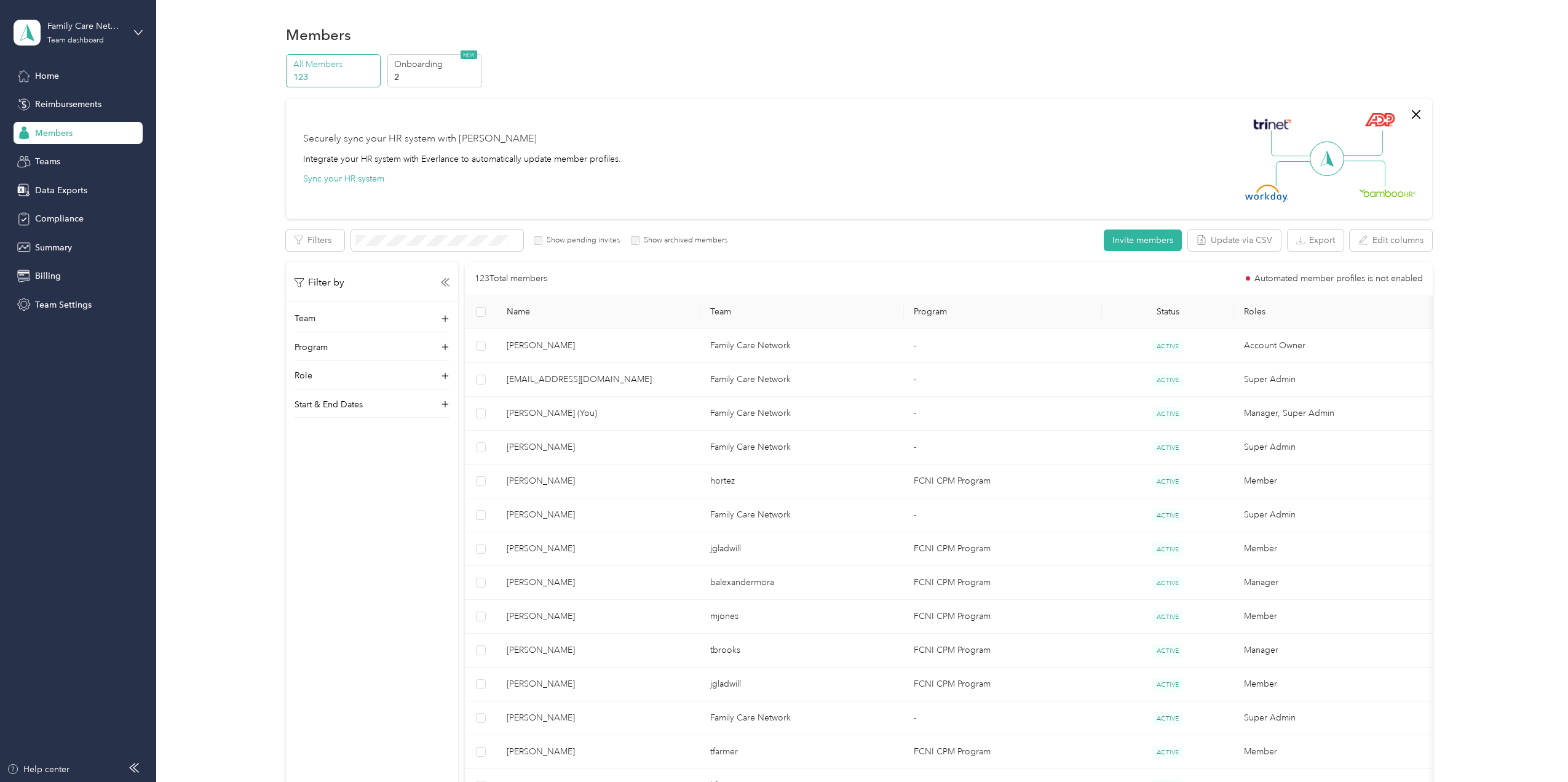
click at [422, 61] on p "Onboarding" at bounding box center [436, 65] width 83 height 13
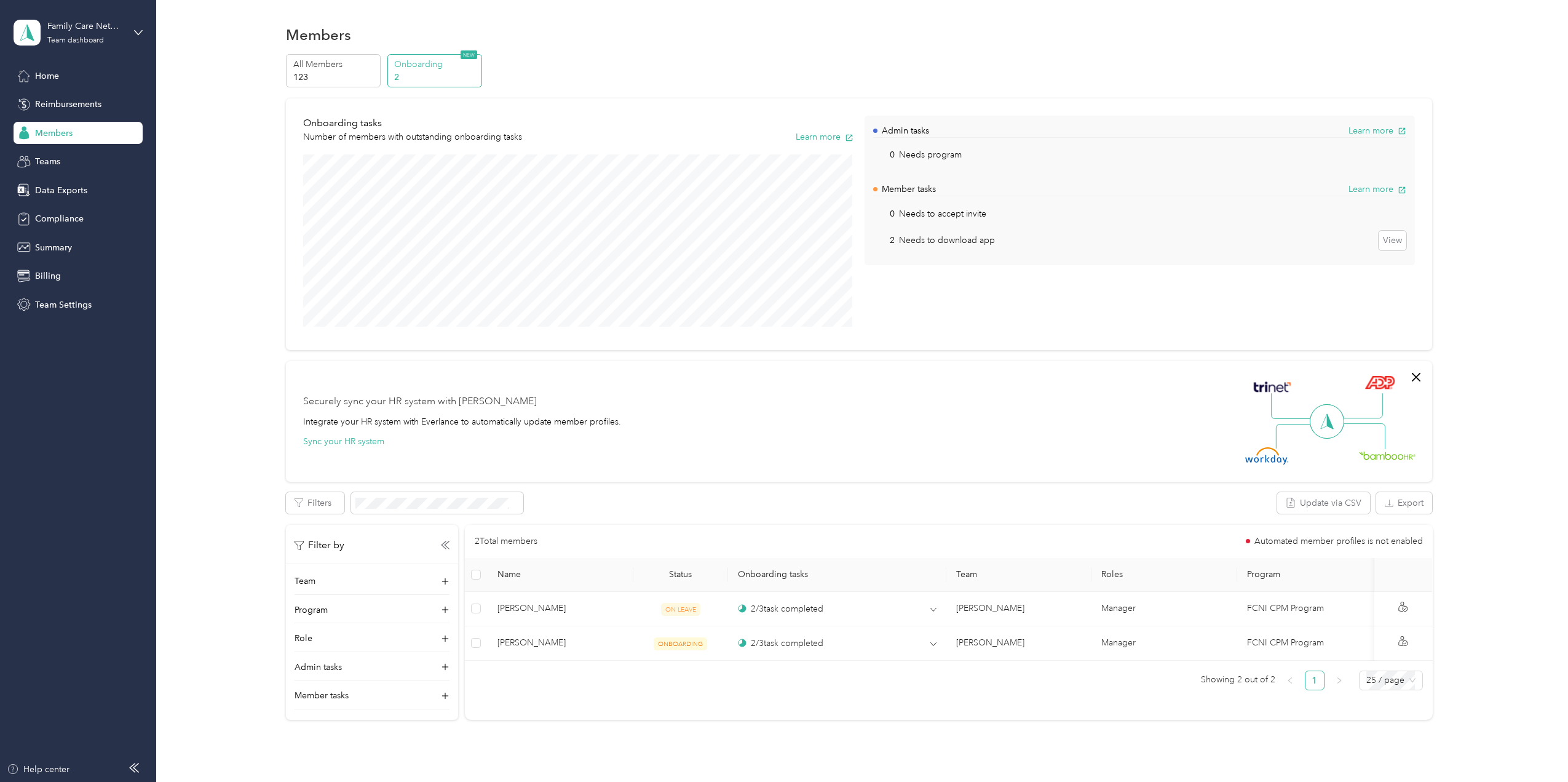
click at [322, 58] on p "All Members" at bounding box center [335, 65] width 83 height 13
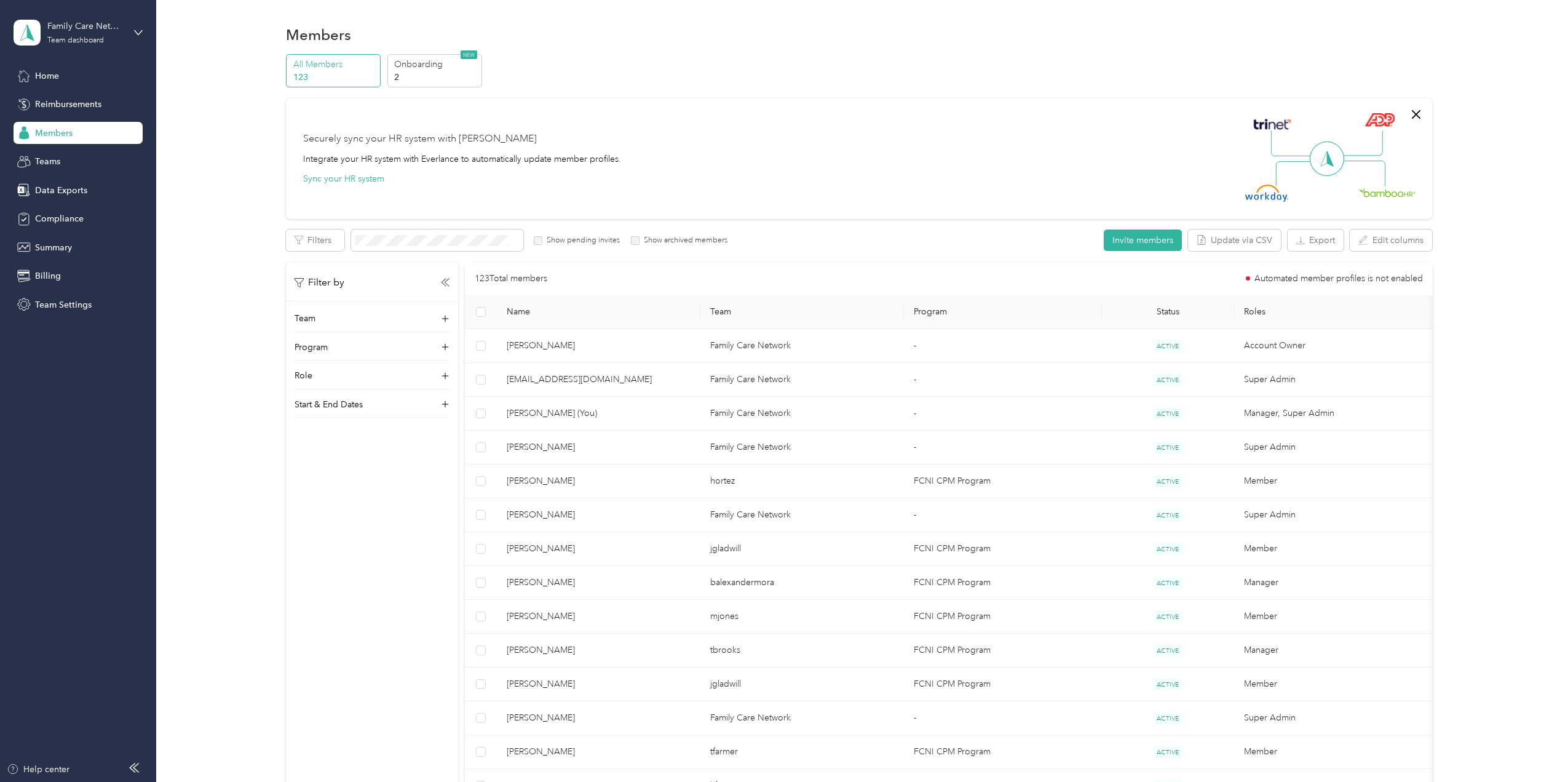
click at [65, 73] on div "Home" at bounding box center [78, 76] width 129 height 22
